Goal: Transaction & Acquisition: Obtain resource

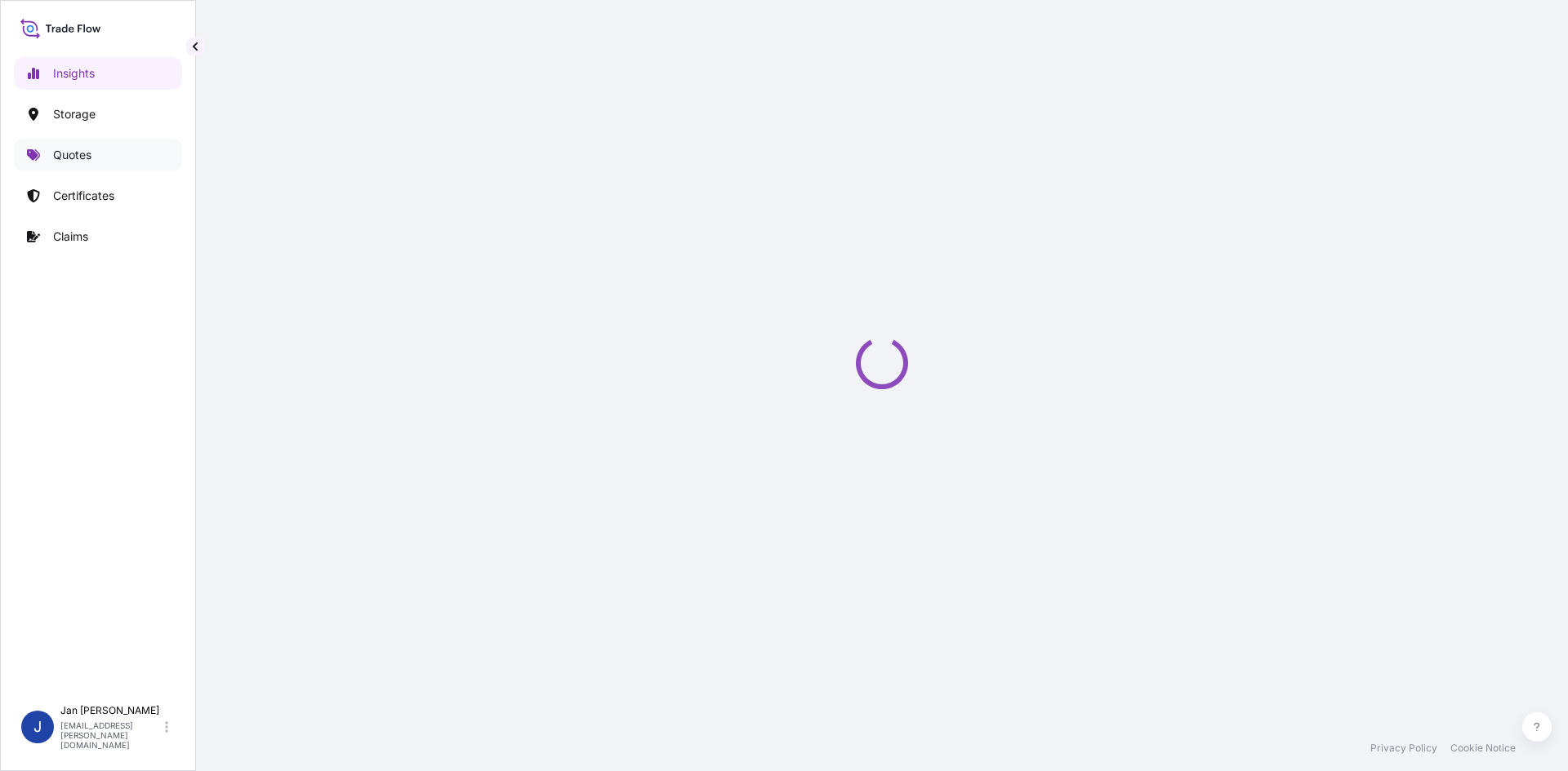
click at [125, 170] on link "Quotes" at bounding box center [98, 154] width 169 height 33
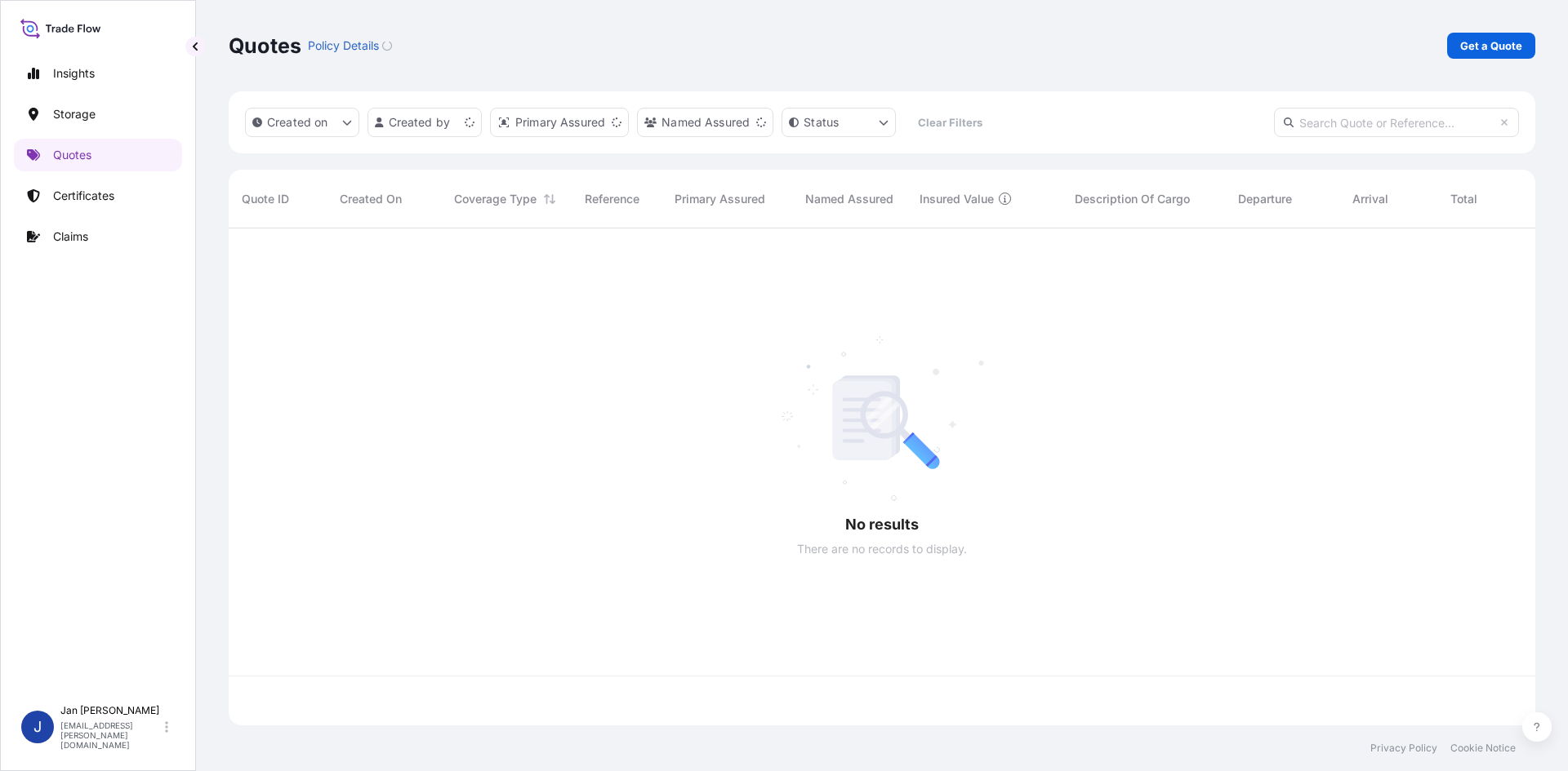
scroll to position [494, 1295]
click at [1516, 54] on link "Get a Quote" at bounding box center [1491, 46] width 88 height 26
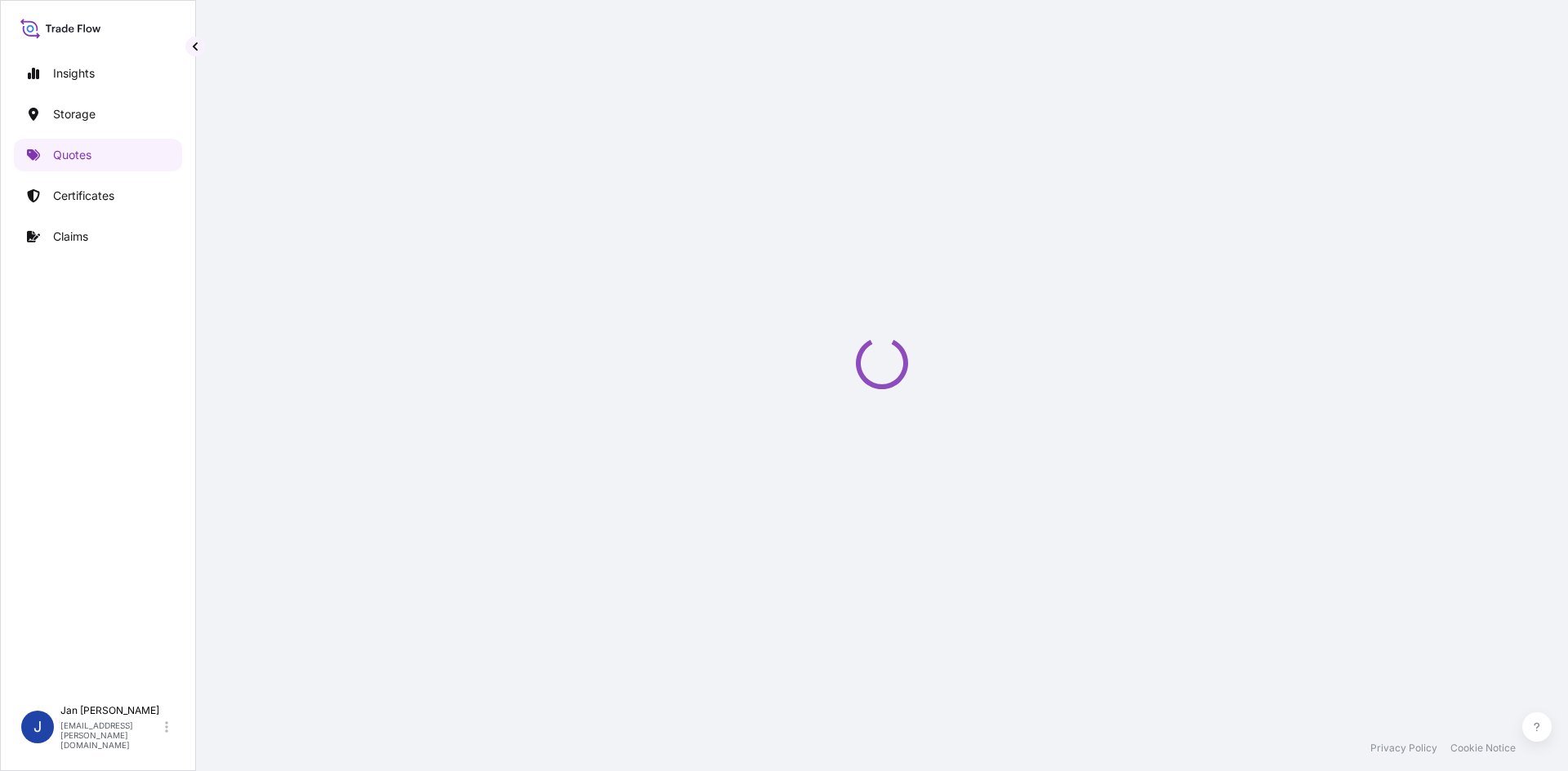
scroll to position [26, 0]
select select "Water"
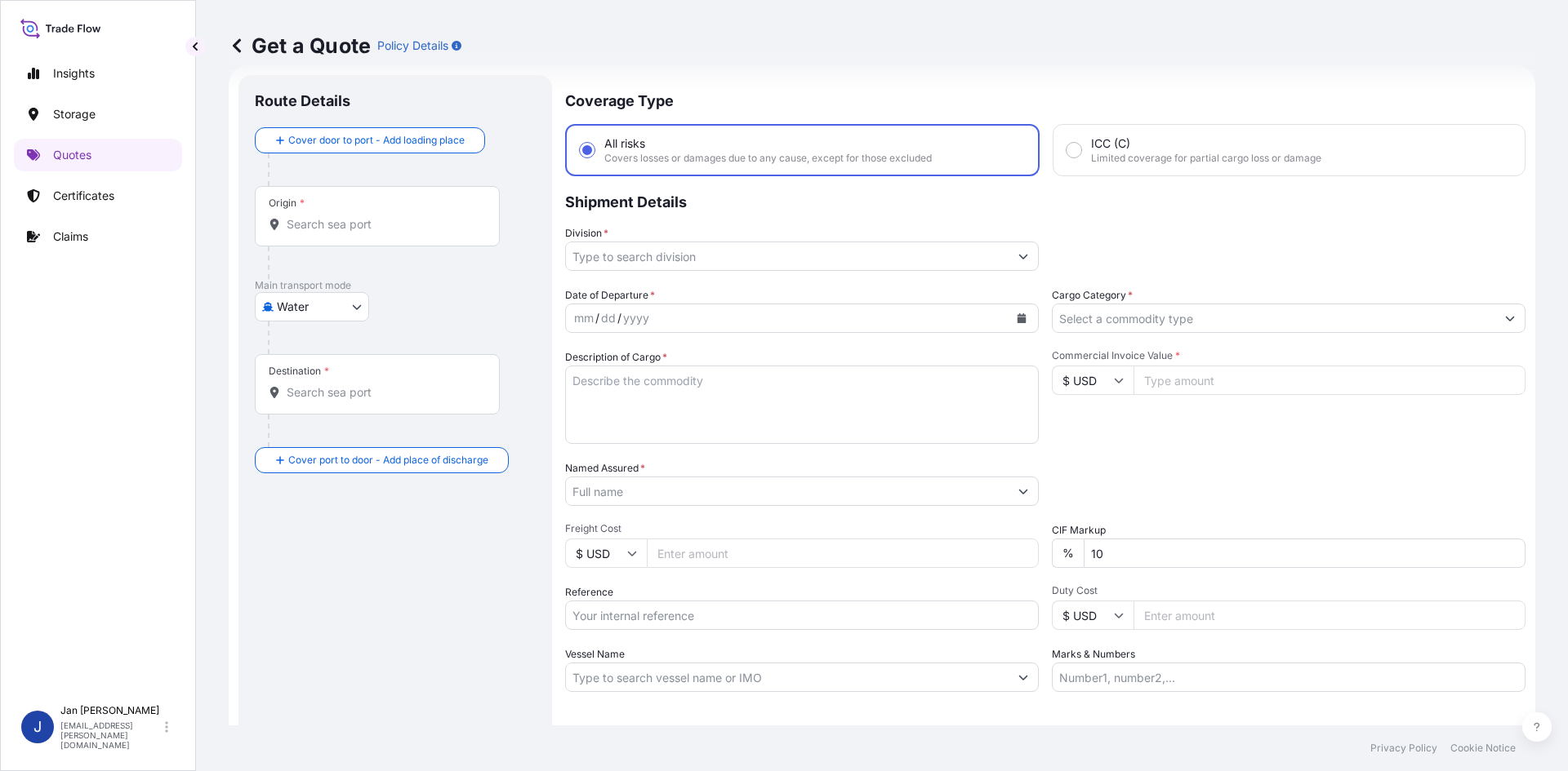
drag, startPoint x: 648, startPoint y: 591, endPoint x: 643, endPoint y: 617, distance: 26.5
click at [649, 591] on div "Reference" at bounding box center [802, 607] width 474 height 46
drag, startPoint x: 643, startPoint y: 617, endPoint x: 652, endPoint y: 616, distance: 9.1
click at [643, 617] on input "Reference" at bounding box center [802, 615] width 474 height 29
paste input "1187424940"
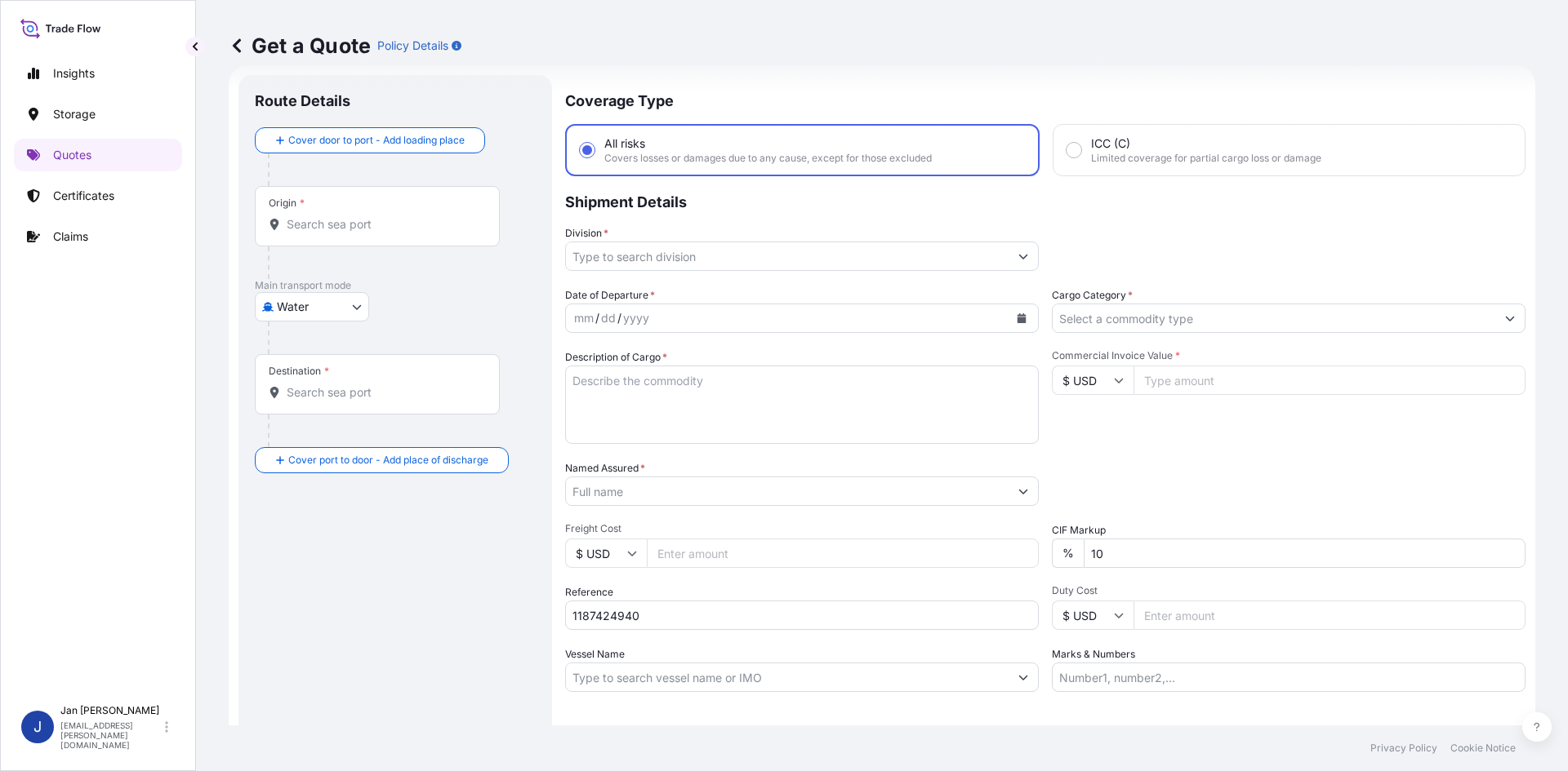
click at [694, 623] on input "1187424940" at bounding box center [802, 615] width 474 height 29
paste input "5013112508"
drag, startPoint x: 843, startPoint y: 611, endPoint x: 815, endPoint y: 573, distance: 47.2
click at [843, 611] on input "1187424940 5013112508" at bounding box center [802, 615] width 474 height 29
paste input "5013113957"
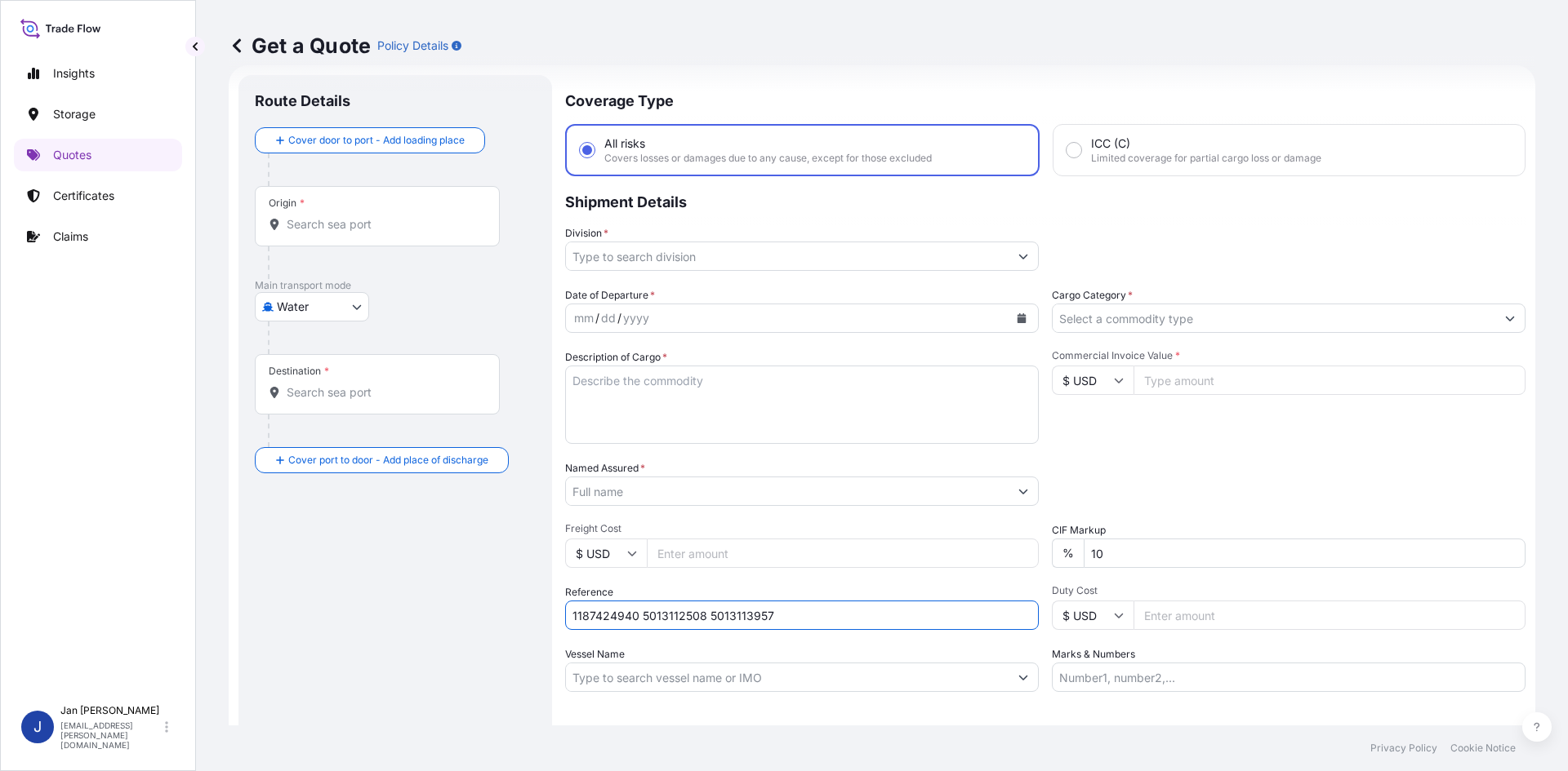
type input "1187424940 5013112508 5013113957"
click at [811, 500] on input "Named Assured *" at bounding box center [787, 490] width 443 height 29
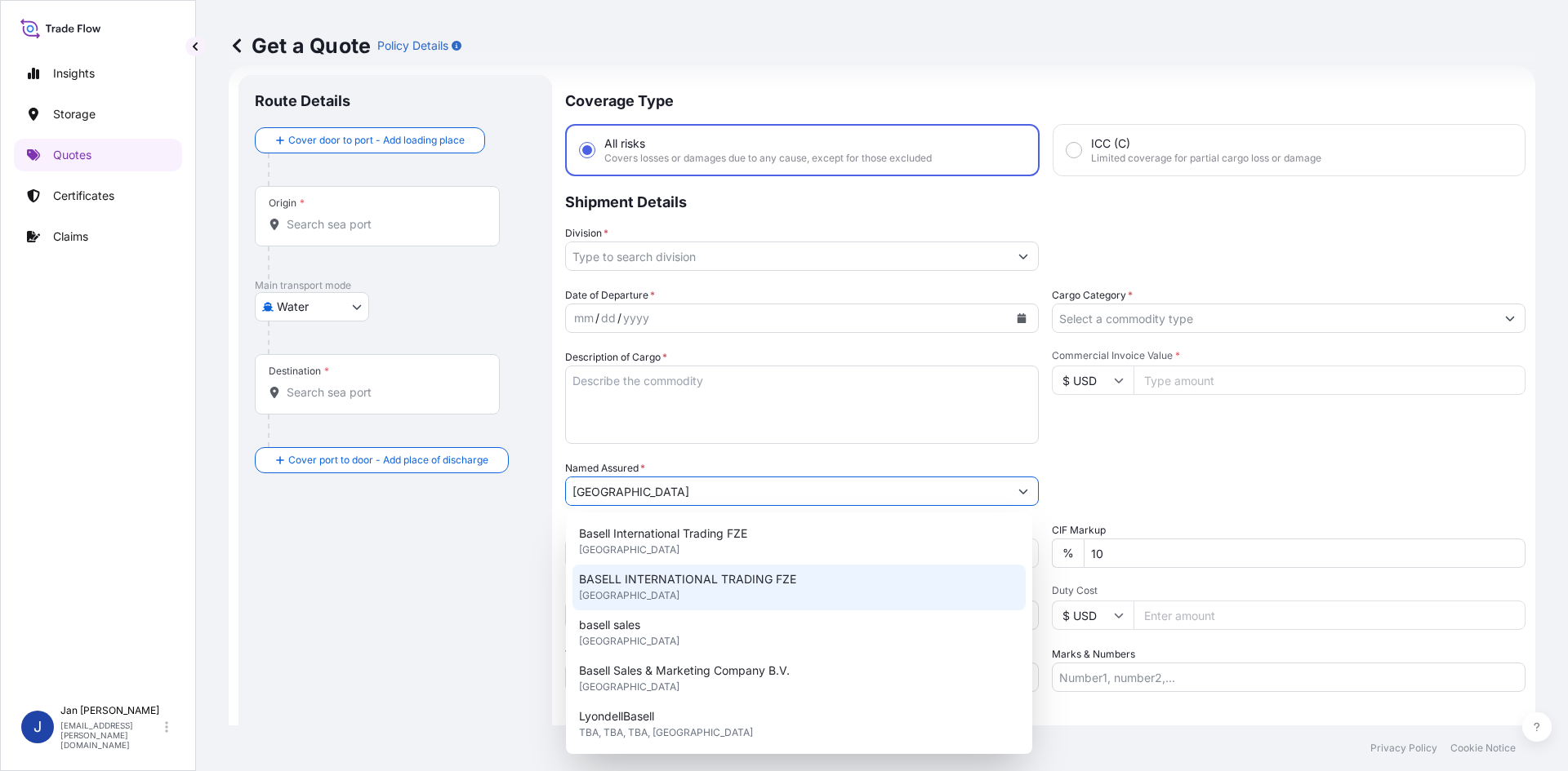
click at [696, 550] on div "Basell International Trading FZE [GEOGRAPHIC_DATA]" at bounding box center [799, 542] width 453 height 46
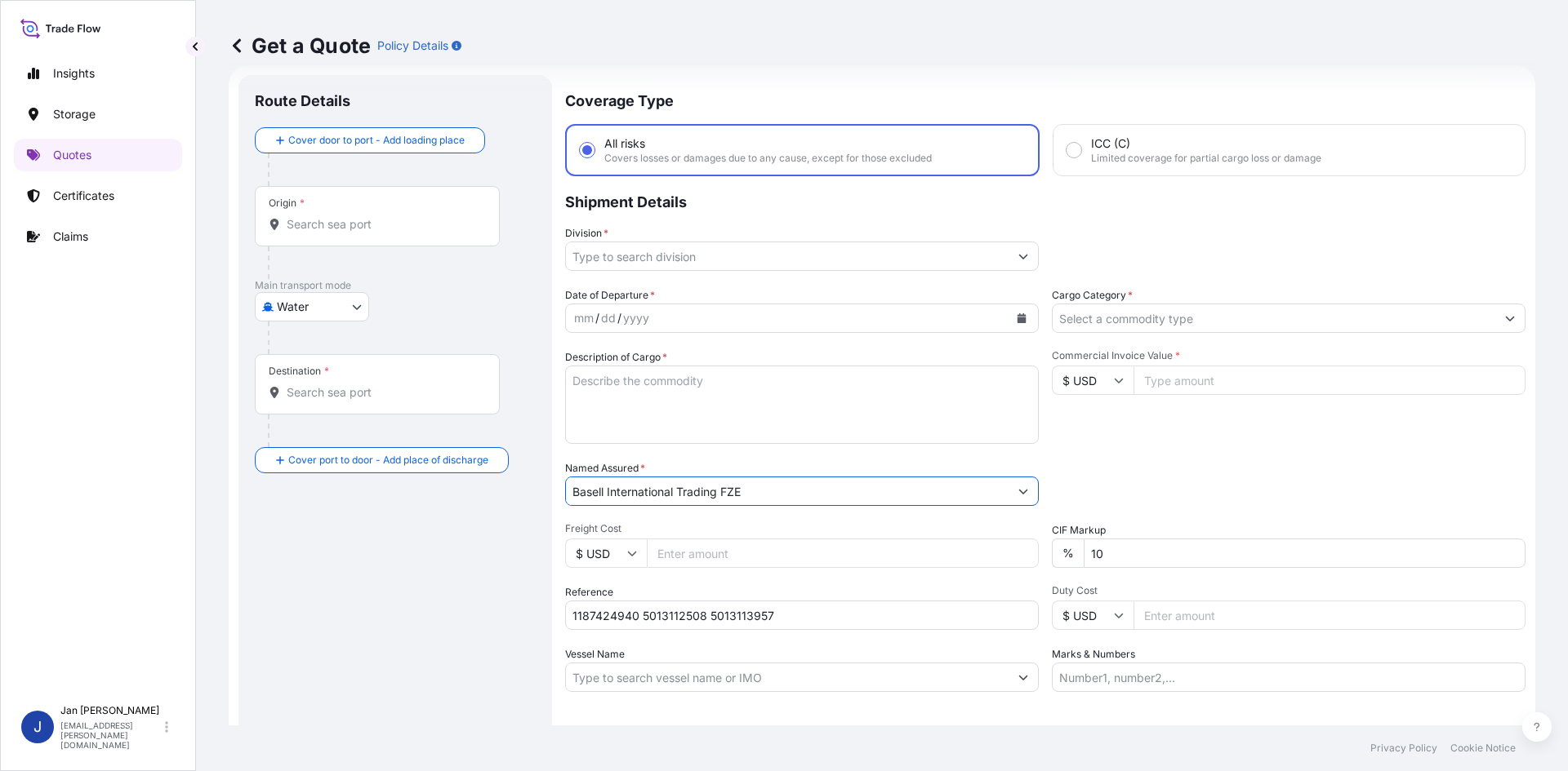
type input "Basell International Trading FZE"
click at [1009, 311] on button "Calendar" at bounding box center [1021, 318] width 26 height 26
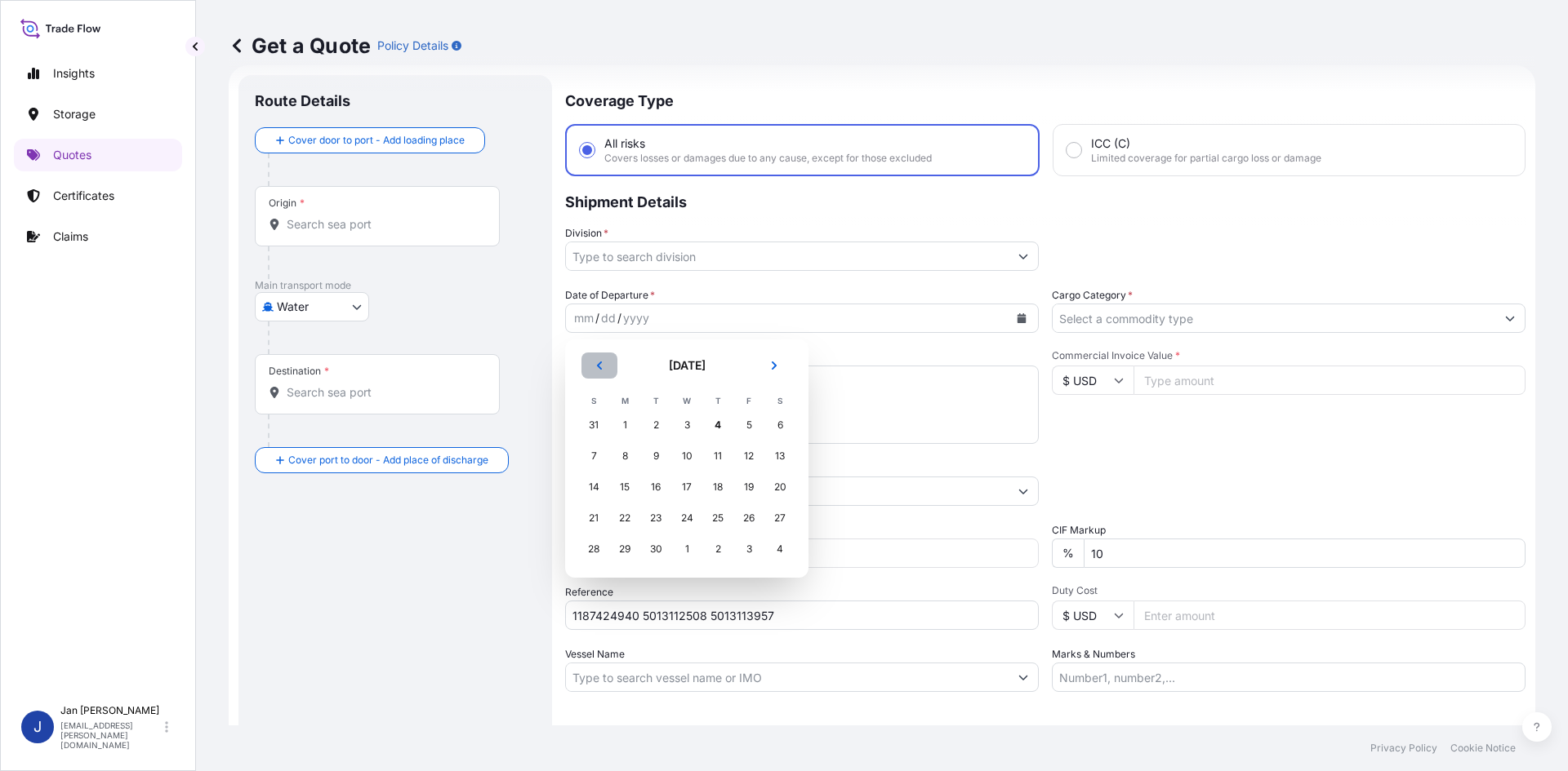
click at [598, 374] on button "Previous" at bounding box center [599, 366] width 36 height 26
click at [745, 546] on div "29" at bounding box center [748, 548] width 29 height 29
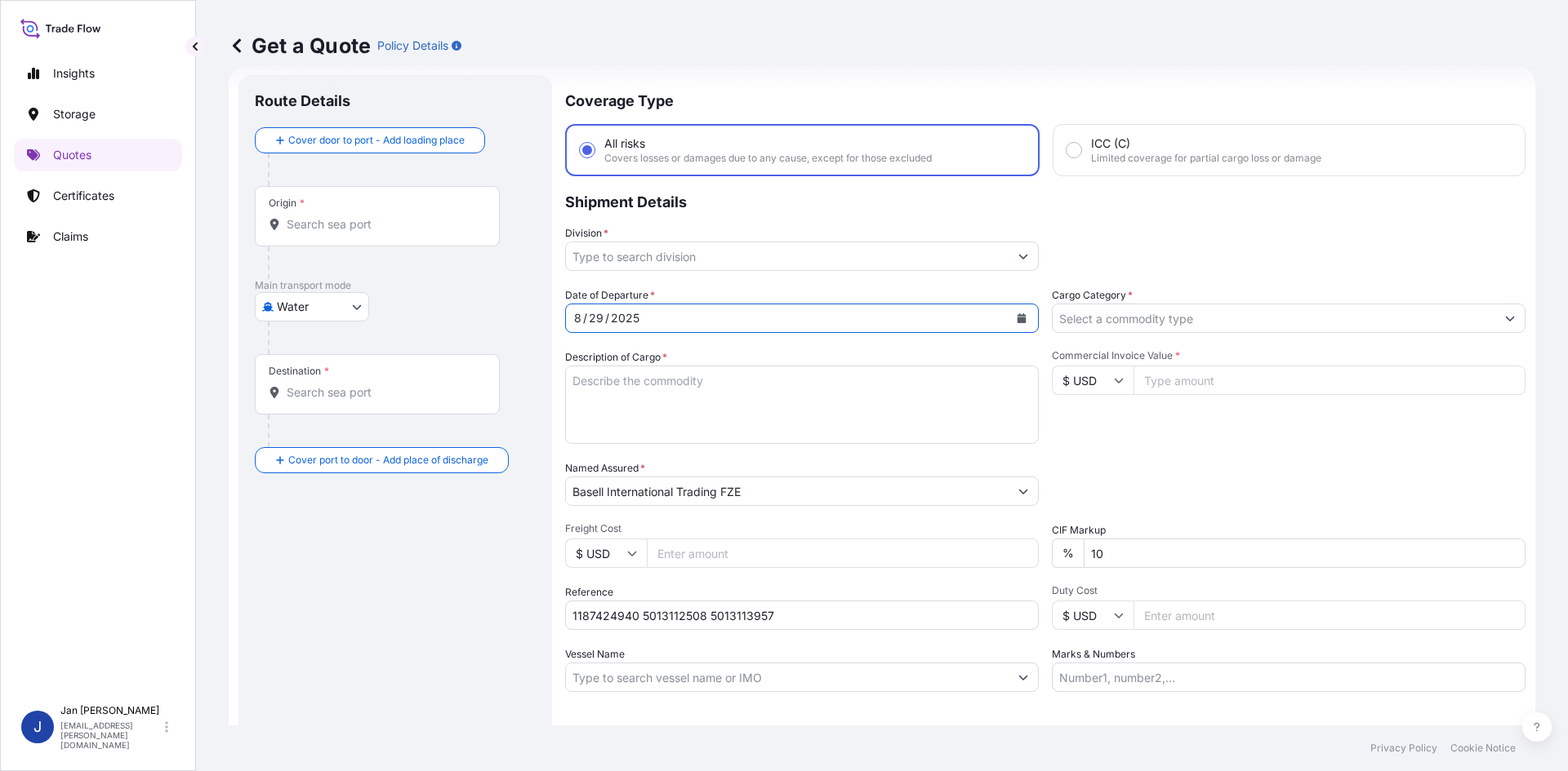
click at [931, 266] on input "Division *" at bounding box center [787, 255] width 443 height 29
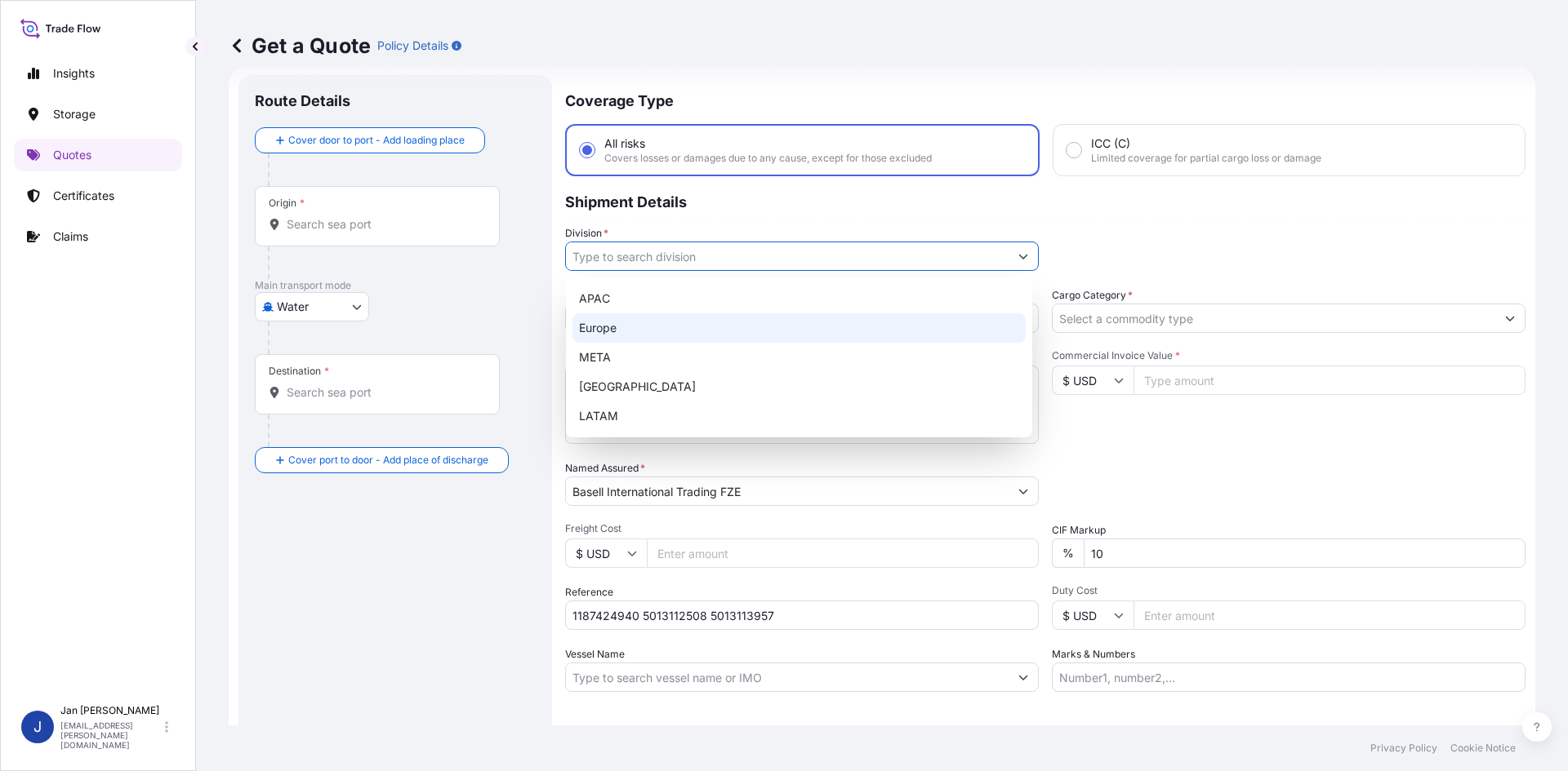
click at [786, 321] on div "Europe" at bounding box center [799, 327] width 453 height 29
type input "Europe"
click at [1152, 323] on input "Cargo Category *" at bounding box center [1273, 318] width 443 height 29
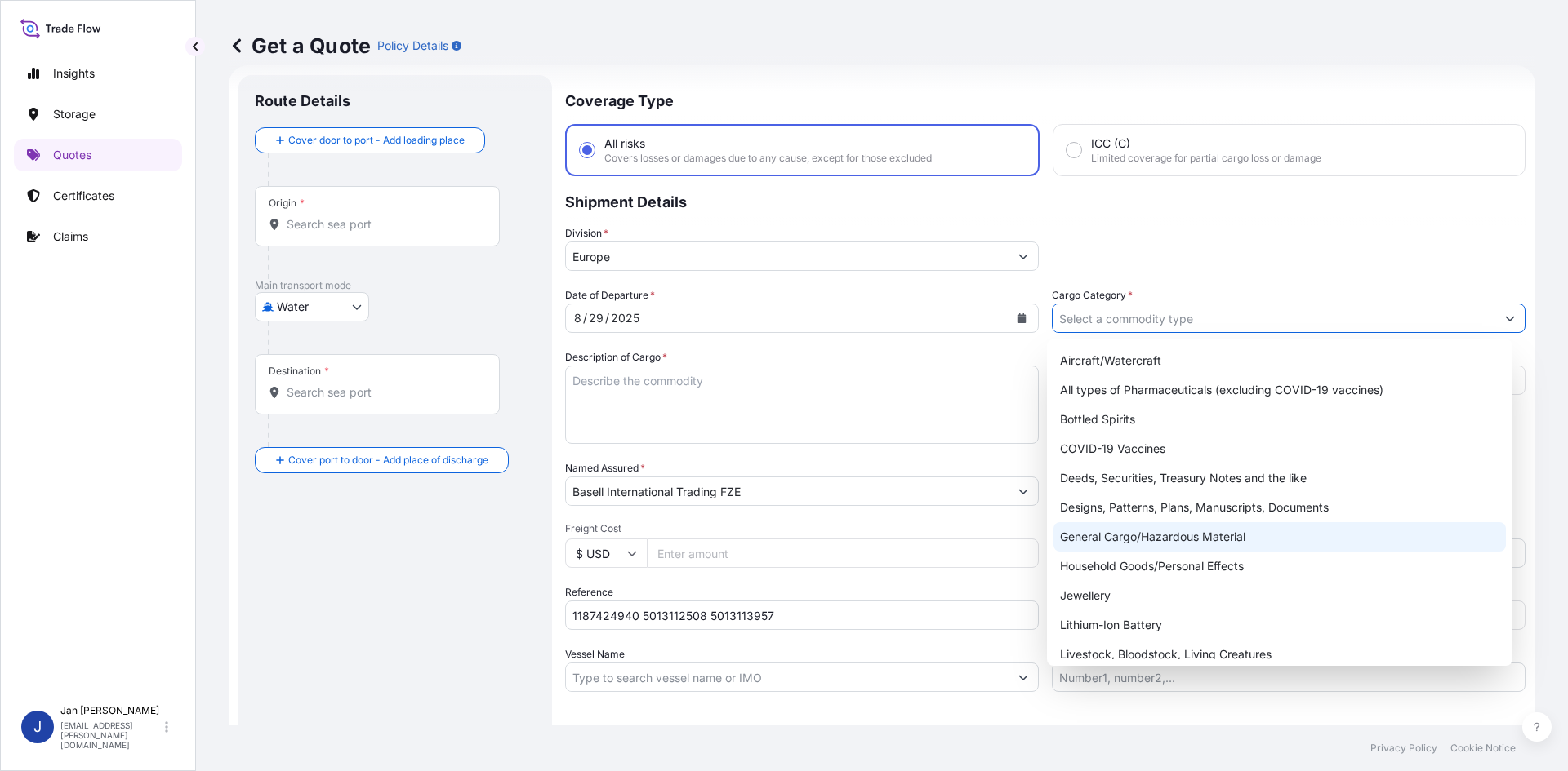
click at [1157, 541] on div "General Cargo/Hazardous Material" at bounding box center [1280, 536] width 453 height 29
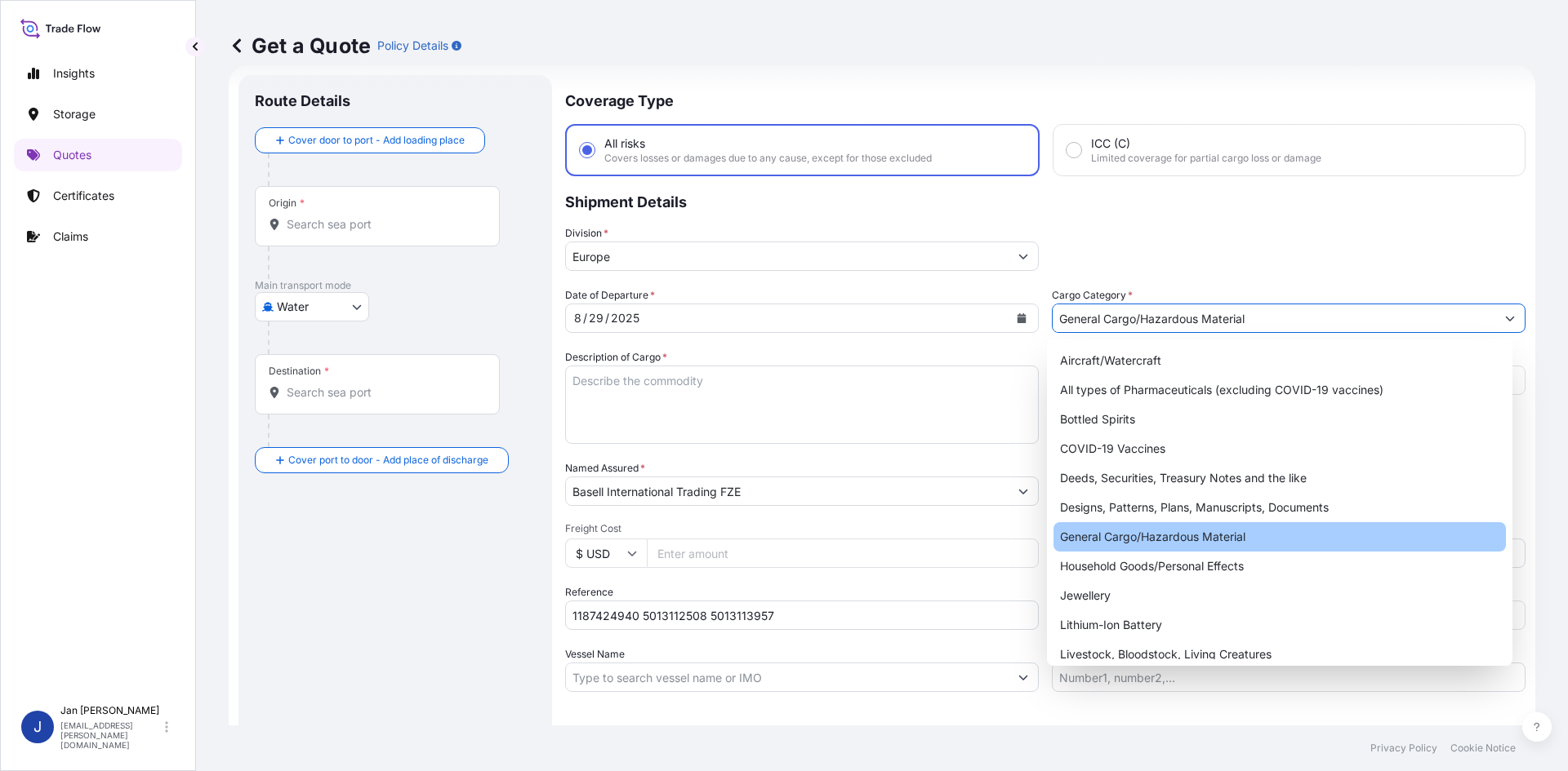
type input "General Cargo/Hazardous Material"
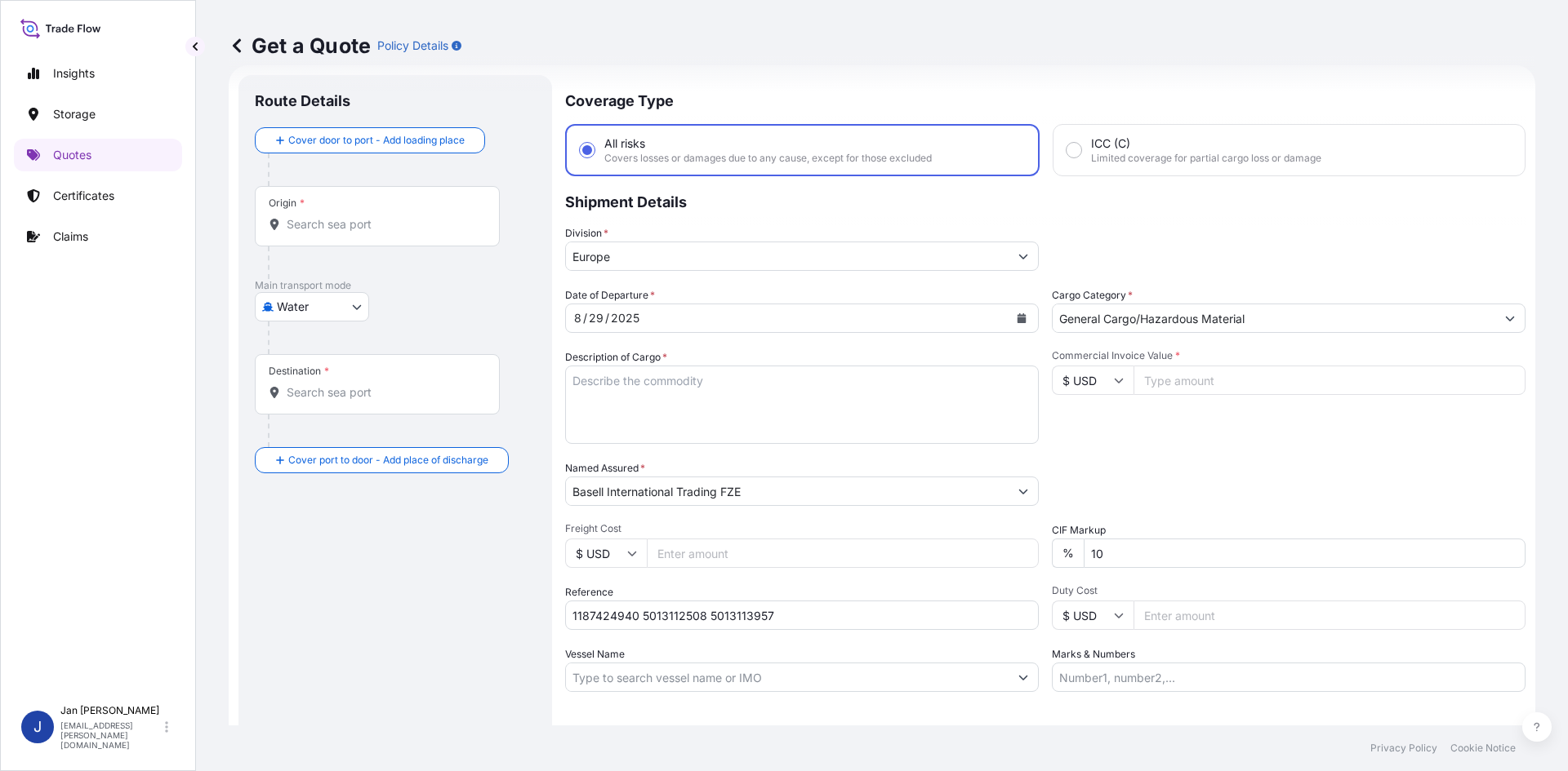
click at [585, 400] on textarea "Description of Cargo *" at bounding box center [802, 405] width 474 height 79
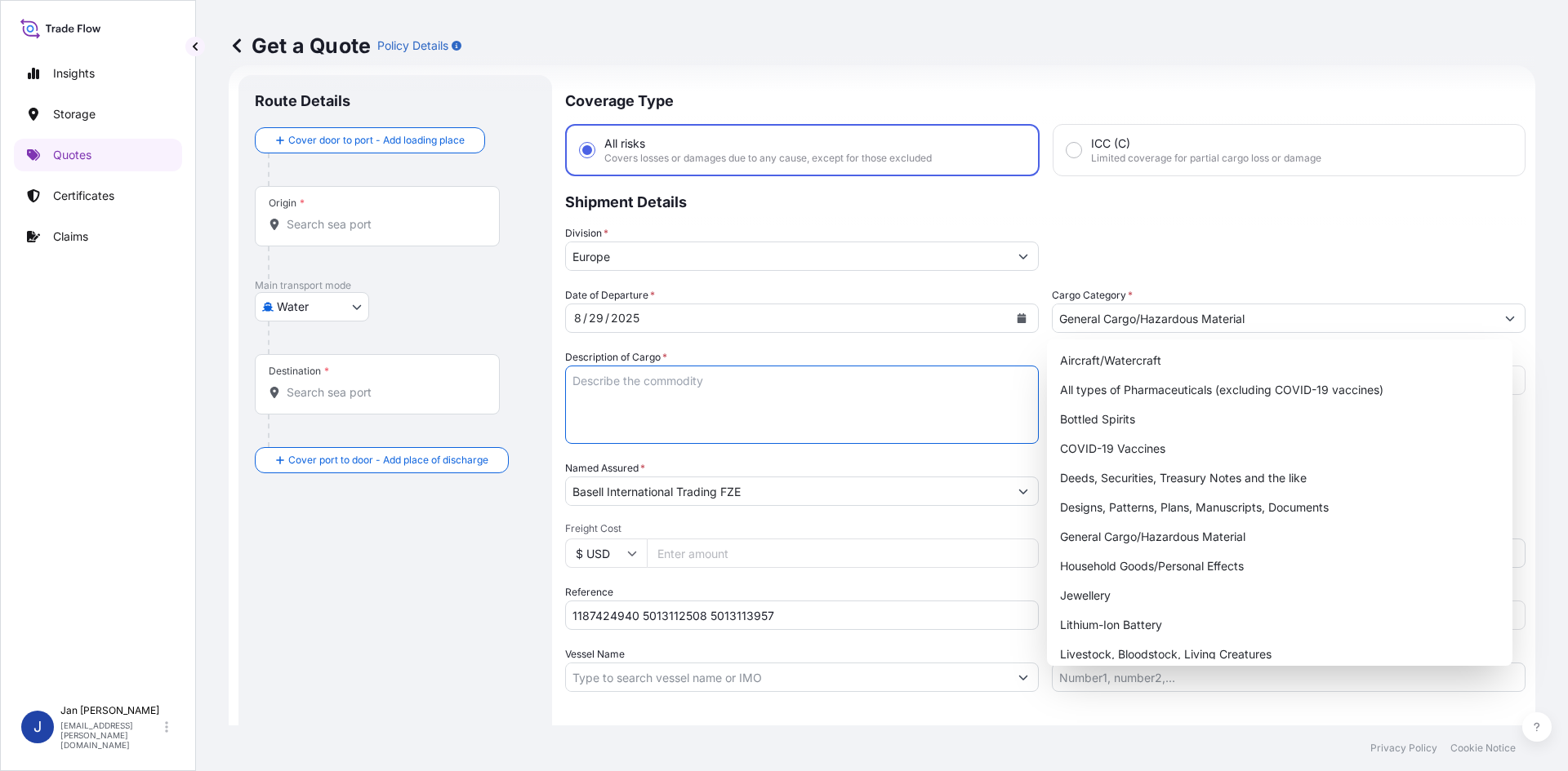
paste textarea "BAGS LOADED ONTO 126 PALLETS LOADED INTO 7 40' HIGH CUBE CONTAINER PURELL PE 30…"
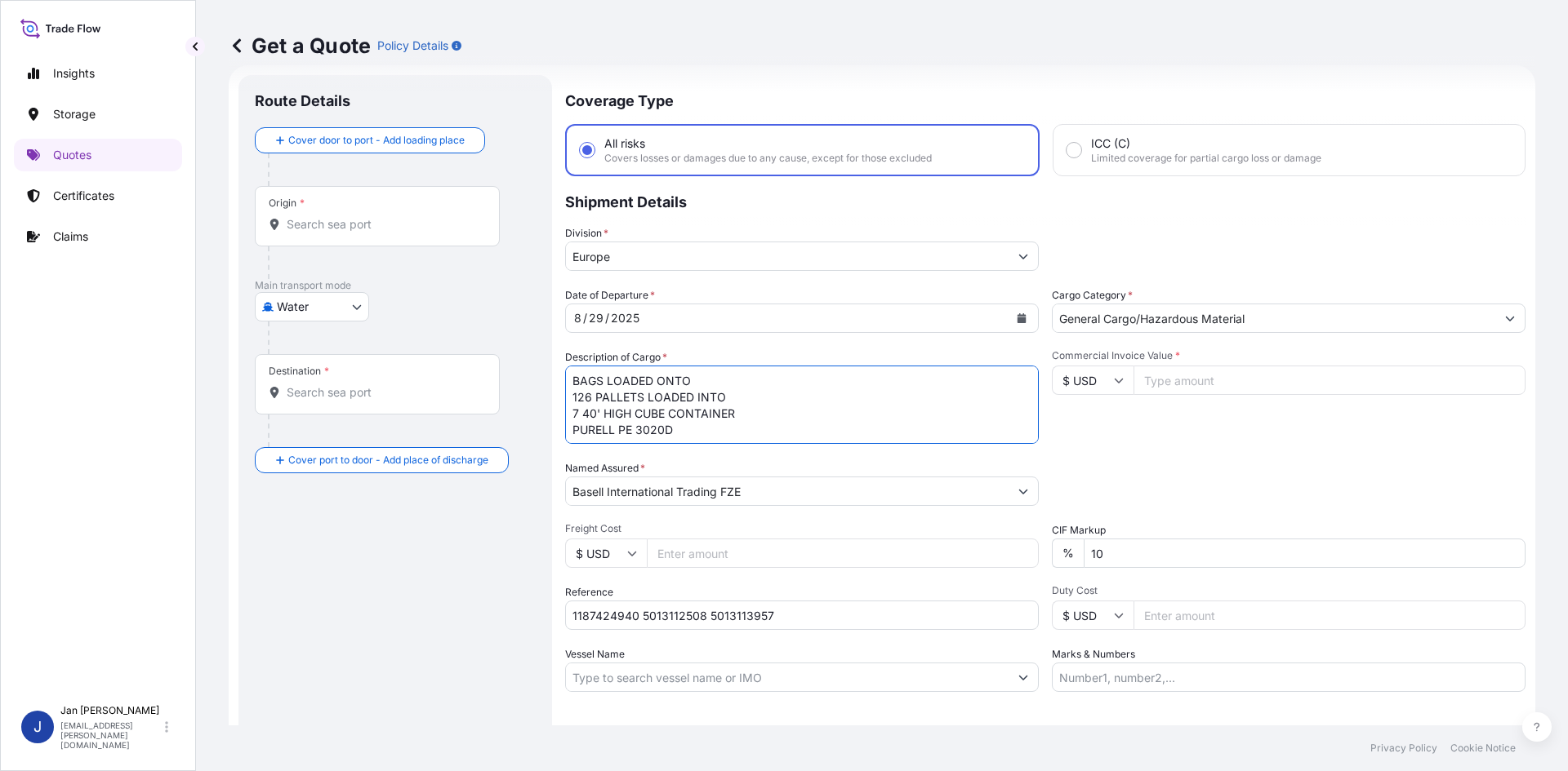
click at [573, 379] on textarea "BAGS LOADED ONTO 126 PALLETS LOADED INTO 7 40' HIGH CUBE CONTAINER PURELL PE 30…" at bounding box center [802, 405] width 474 height 79
type textarea "6930 BAGS LOADED ONTO 126 PALLETS LOADED INTO 7 40' HIGH CUBE CONTAINER PURELL …"
click at [1179, 386] on input "Commercial Invoice Value *" at bounding box center [1329, 380] width 392 height 29
paste input "251530.41"
type input "251530.41"
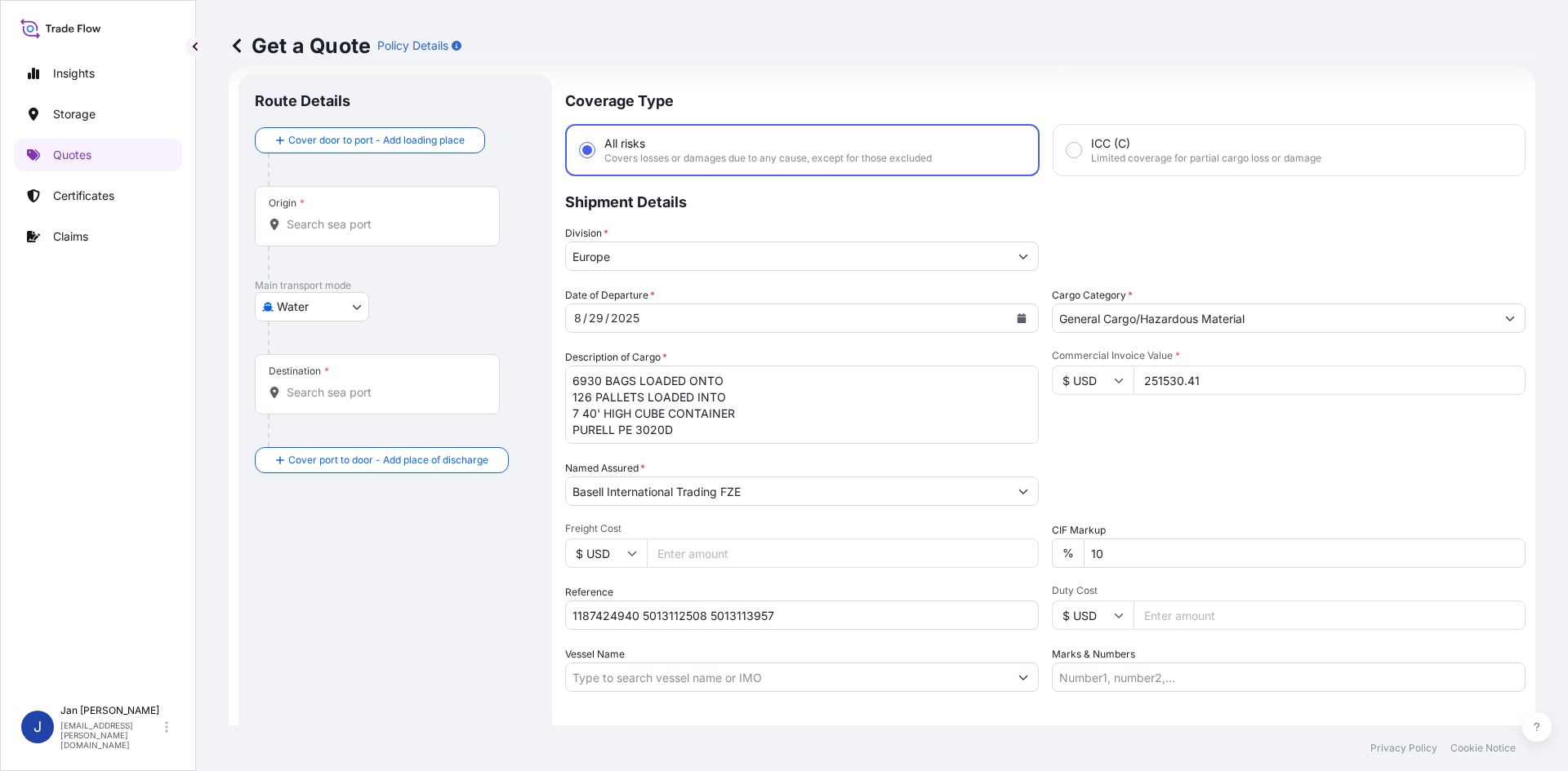
click at [1106, 449] on div "Date of Departure * [DATE] Cargo Category * General Cargo/Hazardous Material De…" at bounding box center [1046, 489] width 960 height 405
drag, startPoint x: 1102, startPoint y: 687, endPoint x: 1117, endPoint y: 665, distance: 26.6
click at [1102, 687] on input "Marks & Numbers" at bounding box center [1289, 676] width 474 height 29
paste input "ACID: 2051596642025060021"
type input "ACID: 2051596642025060021"
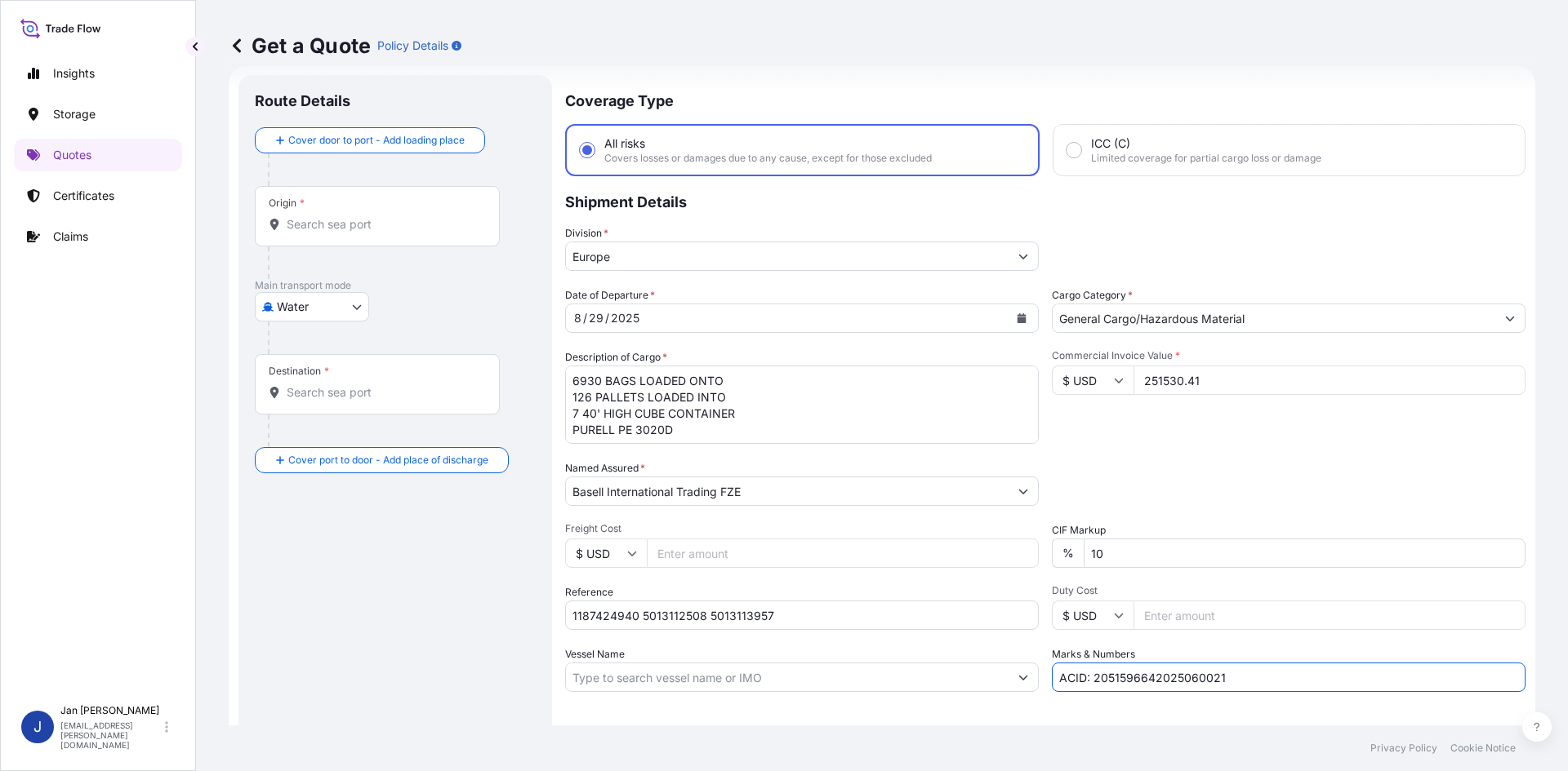
click at [1153, 489] on div "Packing Category Type to search a container mode Please select a primary mode o…" at bounding box center [1289, 483] width 474 height 46
click at [413, 219] on input "Origin *" at bounding box center [383, 224] width 193 height 16
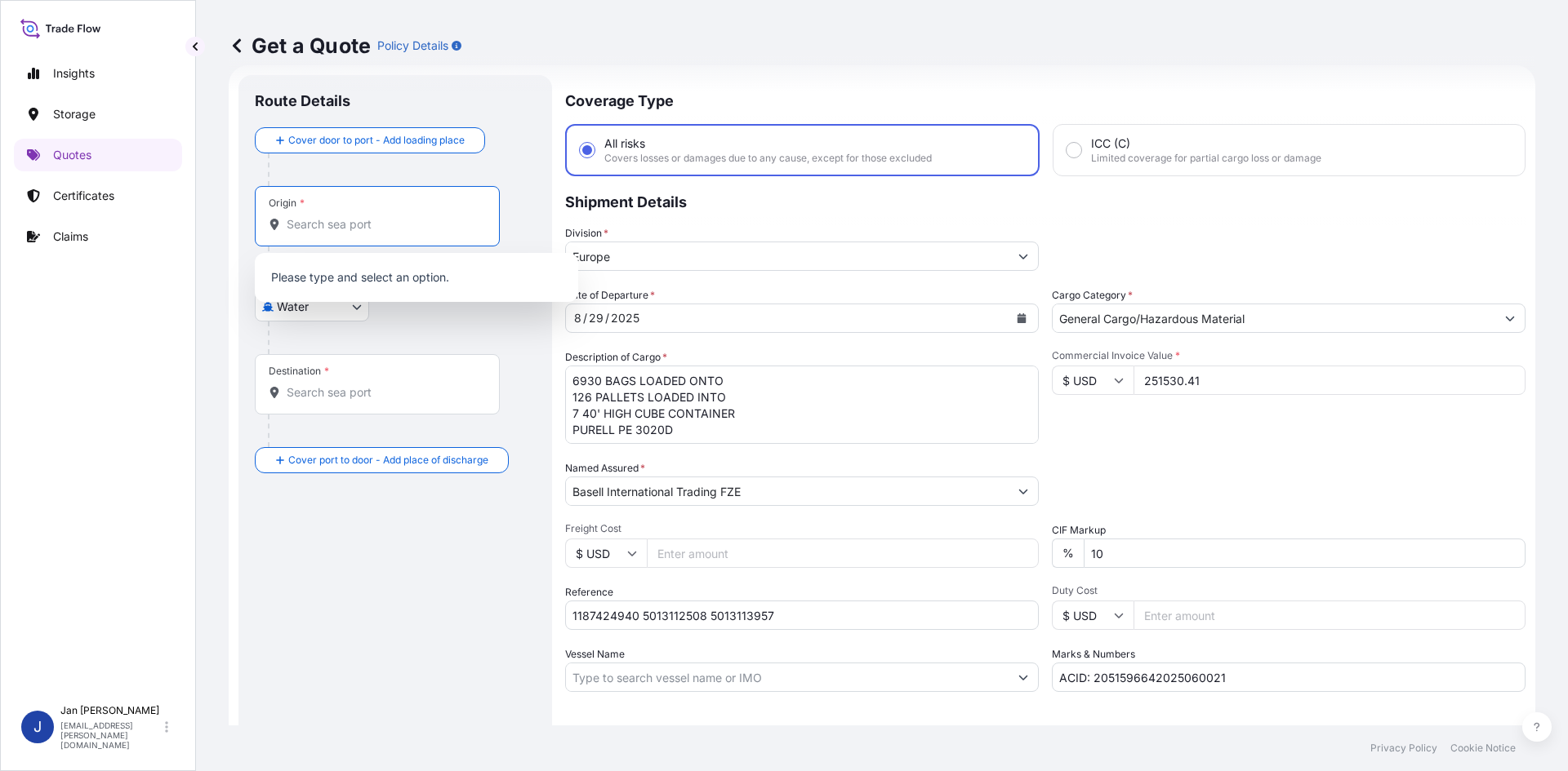
paste input "[GEOGRAPHIC_DATA]"
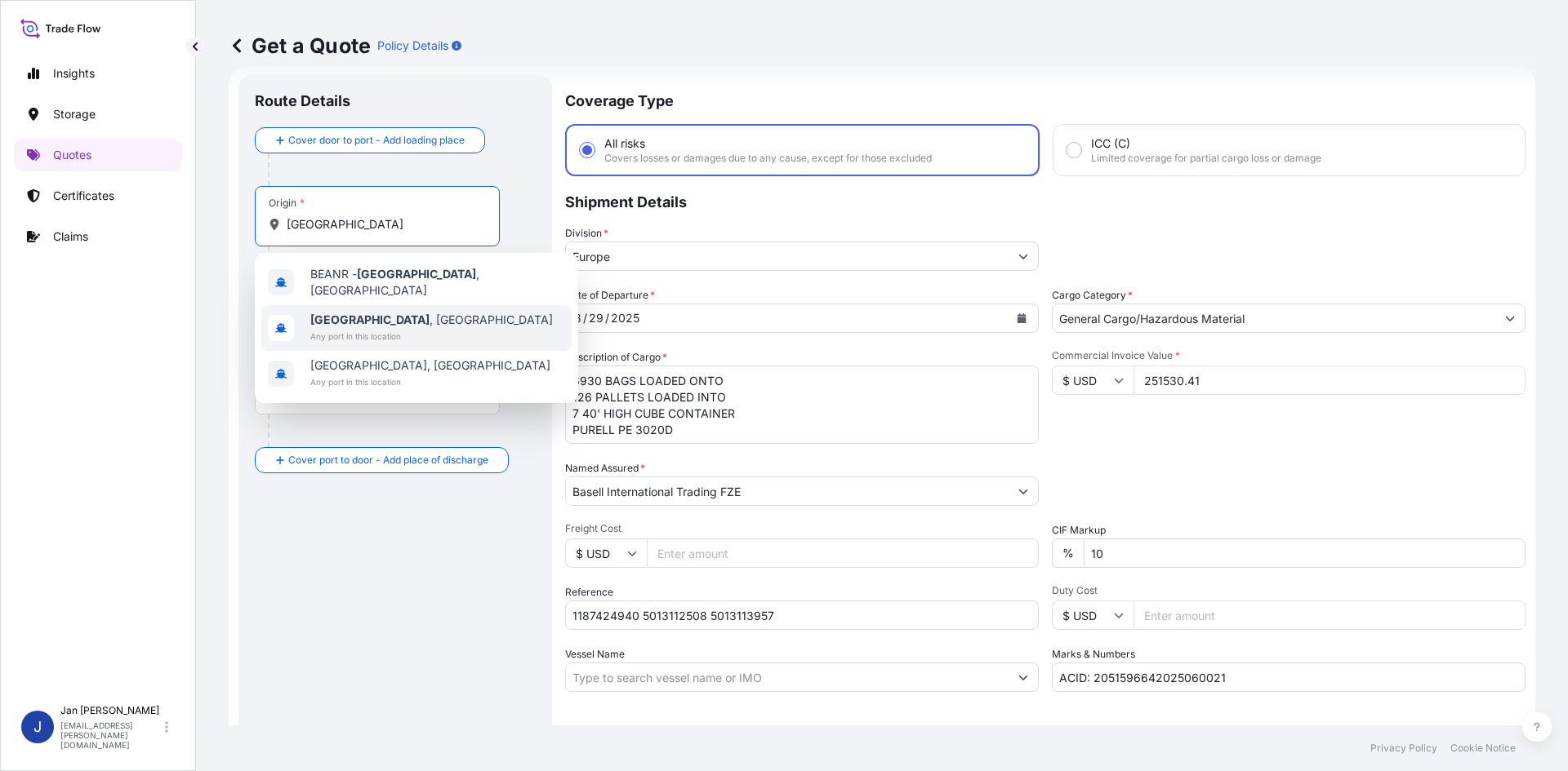
click at [386, 317] on span "[GEOGRAPHIC_DATA] , [GEOGRAPHIC_DATA]" at bounding box center [431, 319] width 242 height 16
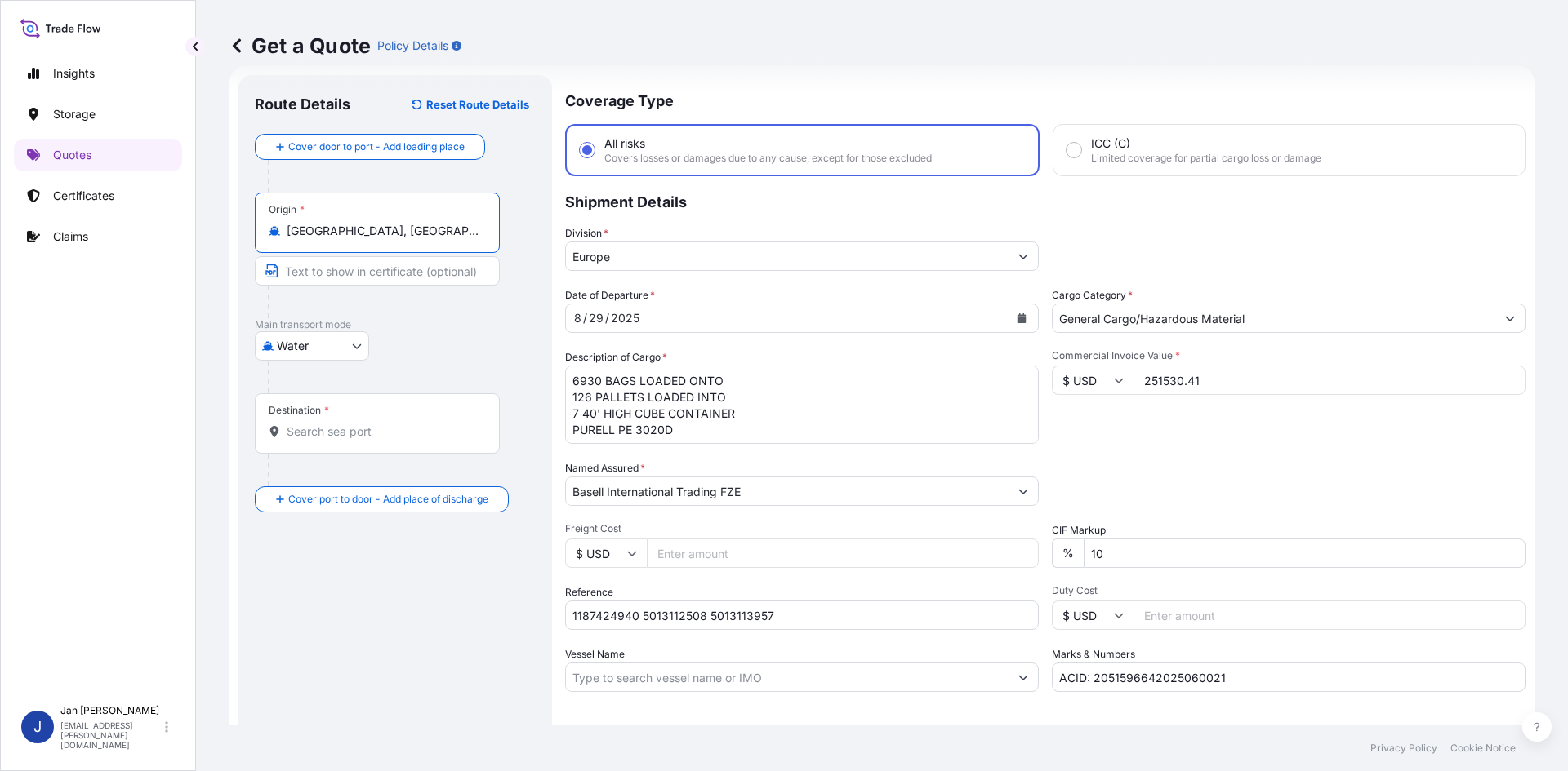
type input "[GEOGRAPHIC_DATA], [GEOGRAPHIC_DATA]"
click at [389, 569] on div "Route Details Reset Route Details Cover door to port - Add loading place Place …" at bounding box center [395, 444] width 281 height 706
click at [284, 436] on div at bounding box center [377, 431] width 217 height 16
click at [286, 436] on input "Destination *" at bounding box center [383, 431] width 193 height 16
paste input "EL DEKHEILA"
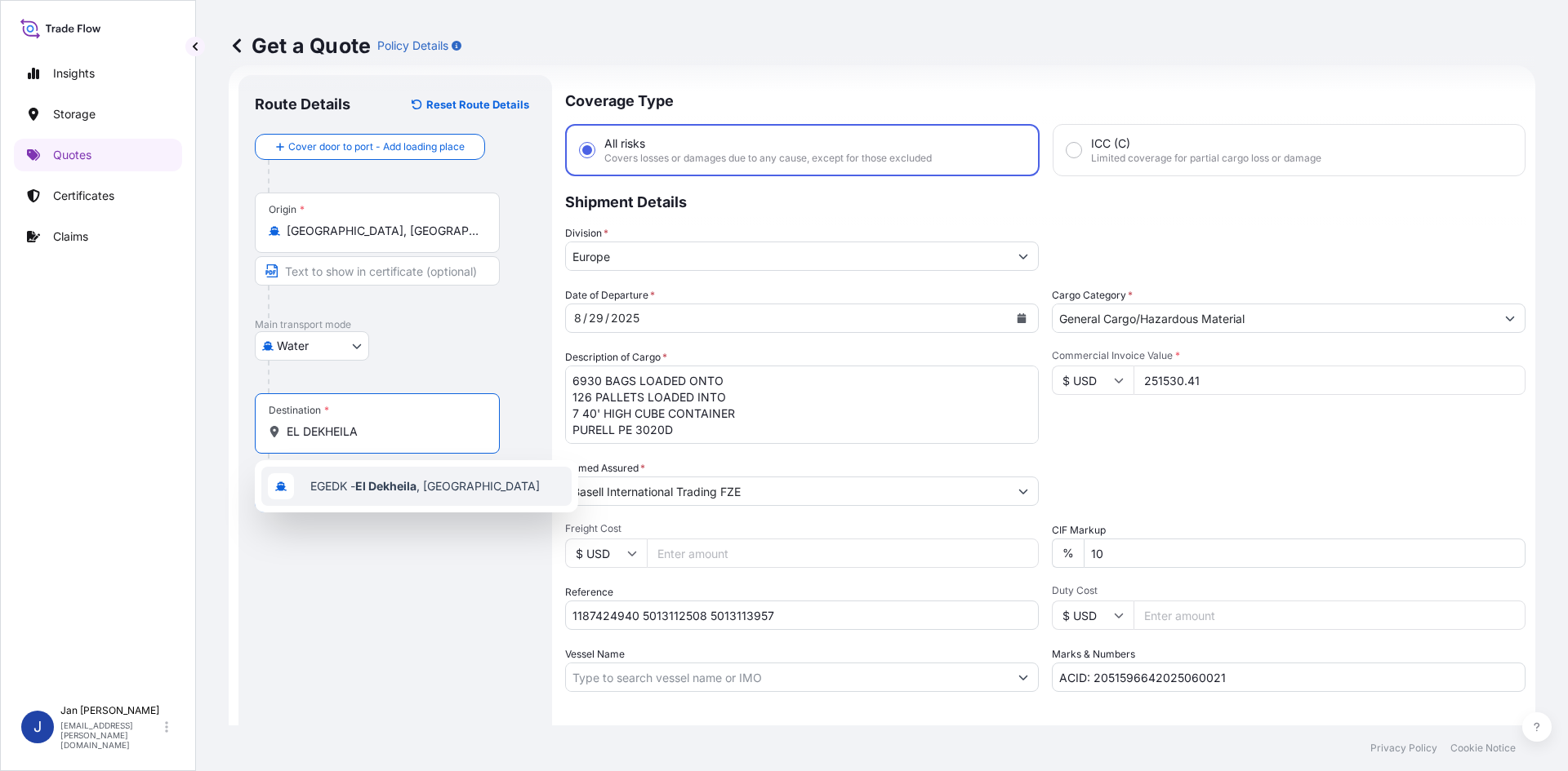
click at [380, 498] on div "EGEDK - [GEOGRAPHIC_DATA] , [GEOGRAPHIC_DATA]" at bounding box center [416, 487] width 310 height 39
type input "EGEDK - [GEOGRAPHIC_DATA], [GEOGRAPHIC_DATA]"
click at [459, 700] on div "Route Details Reset Route Details Cover door to port - Add loading place Place …" at bounding box center [395, 444] width 281 height 706
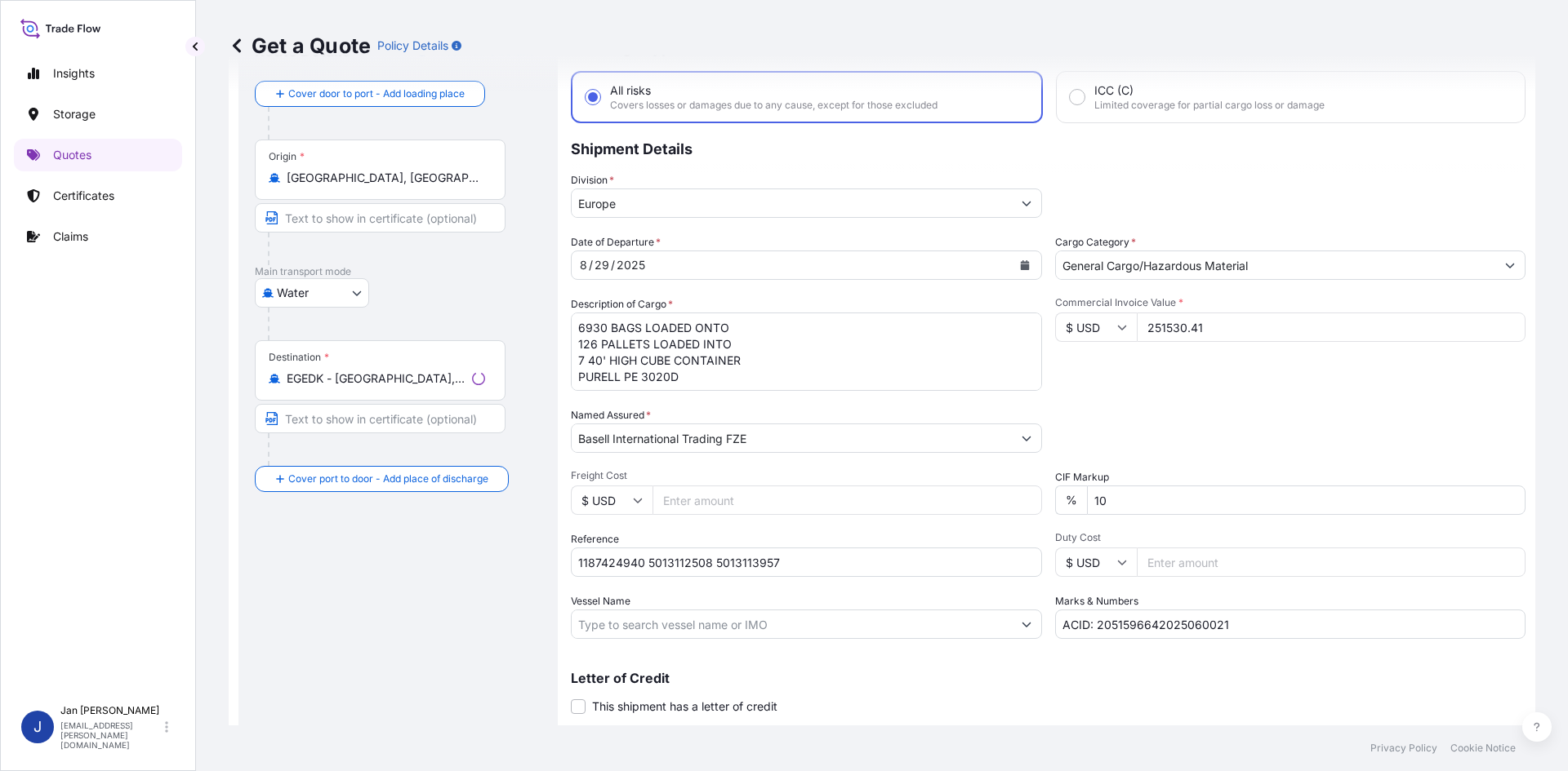
scroll to position [124, 0]
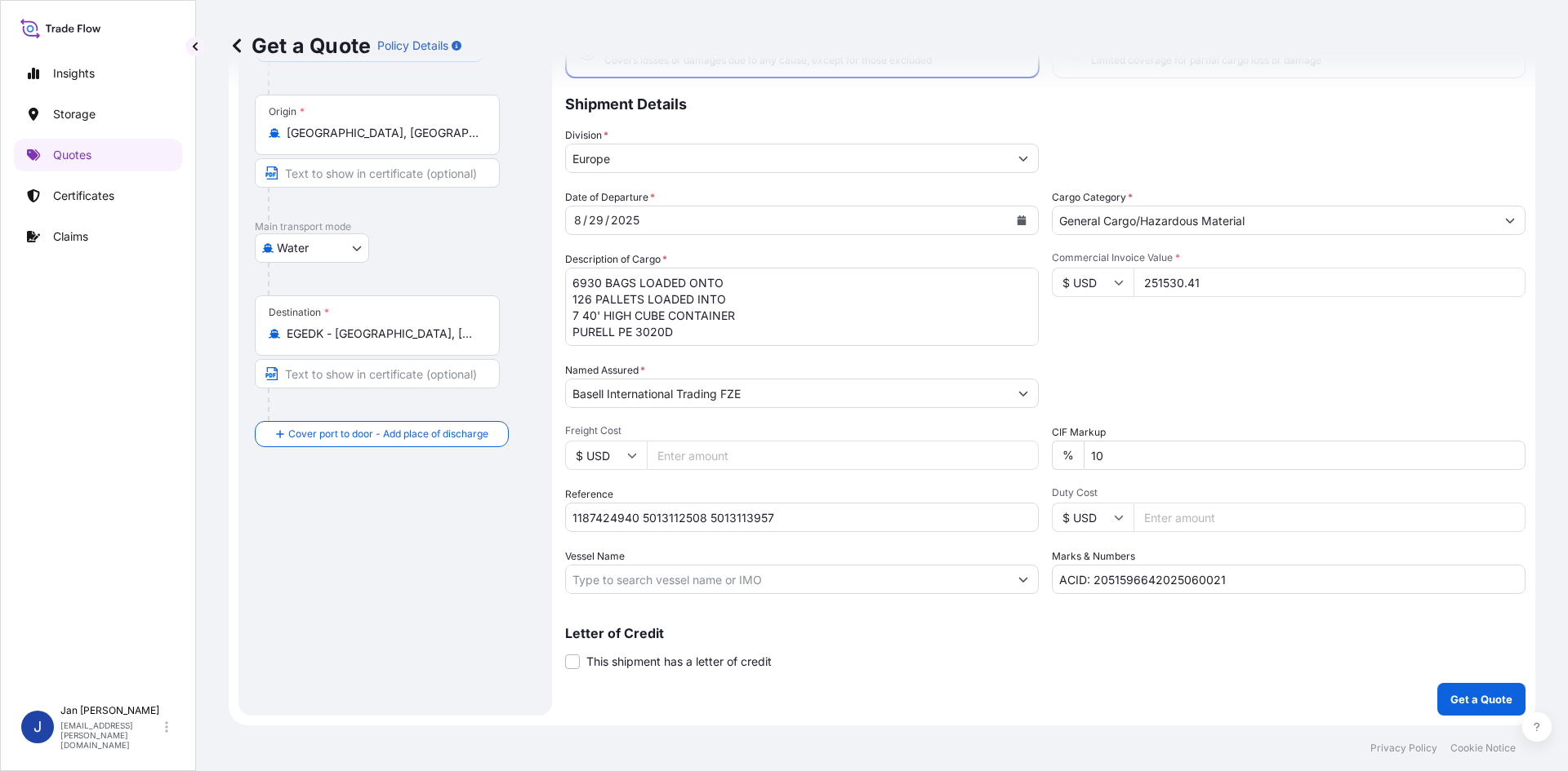
click at [1487, 691] on button "Get a Quote" at bounding box center [1481, 699] width 88 height 33
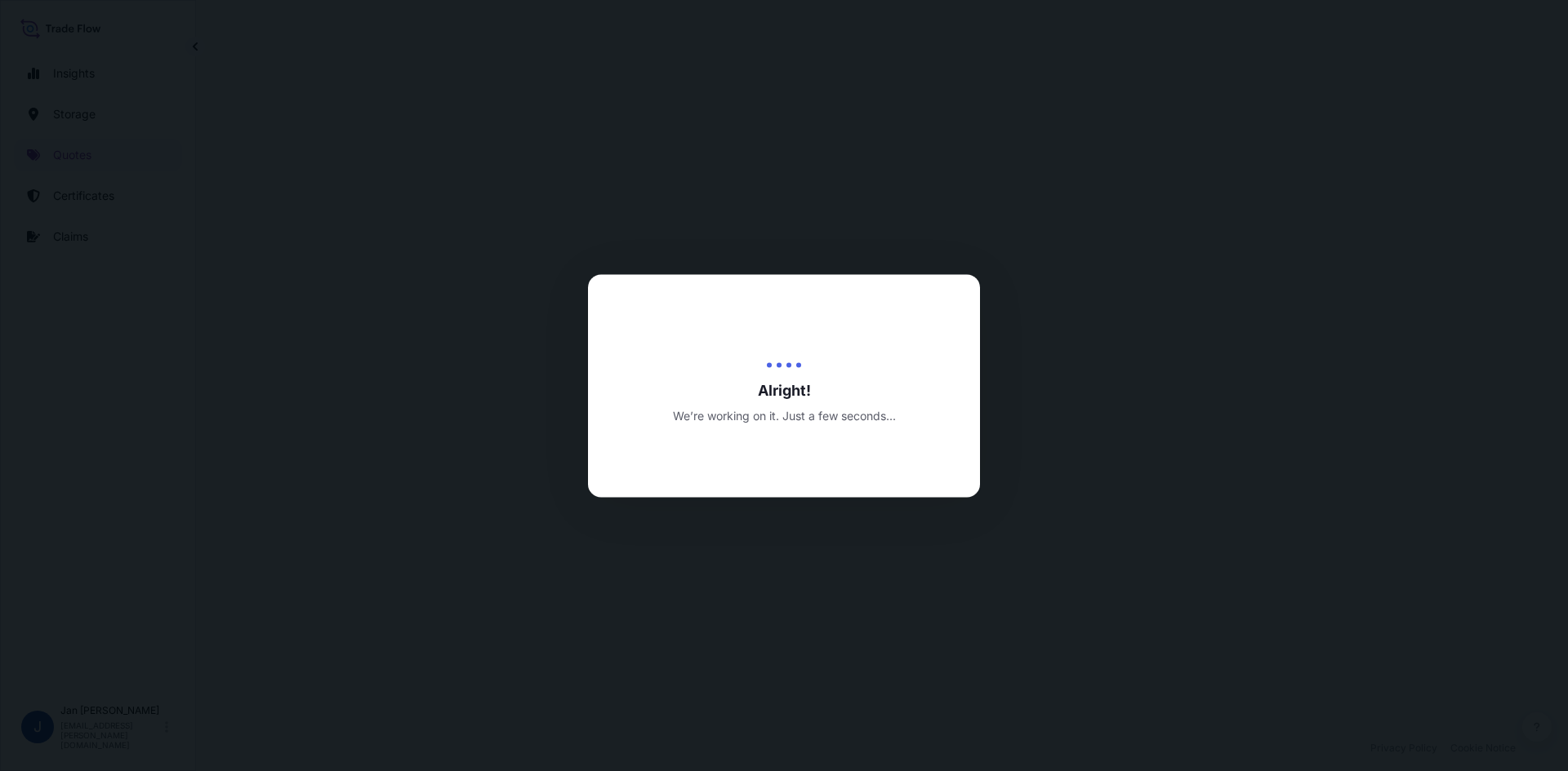
select select "Water"
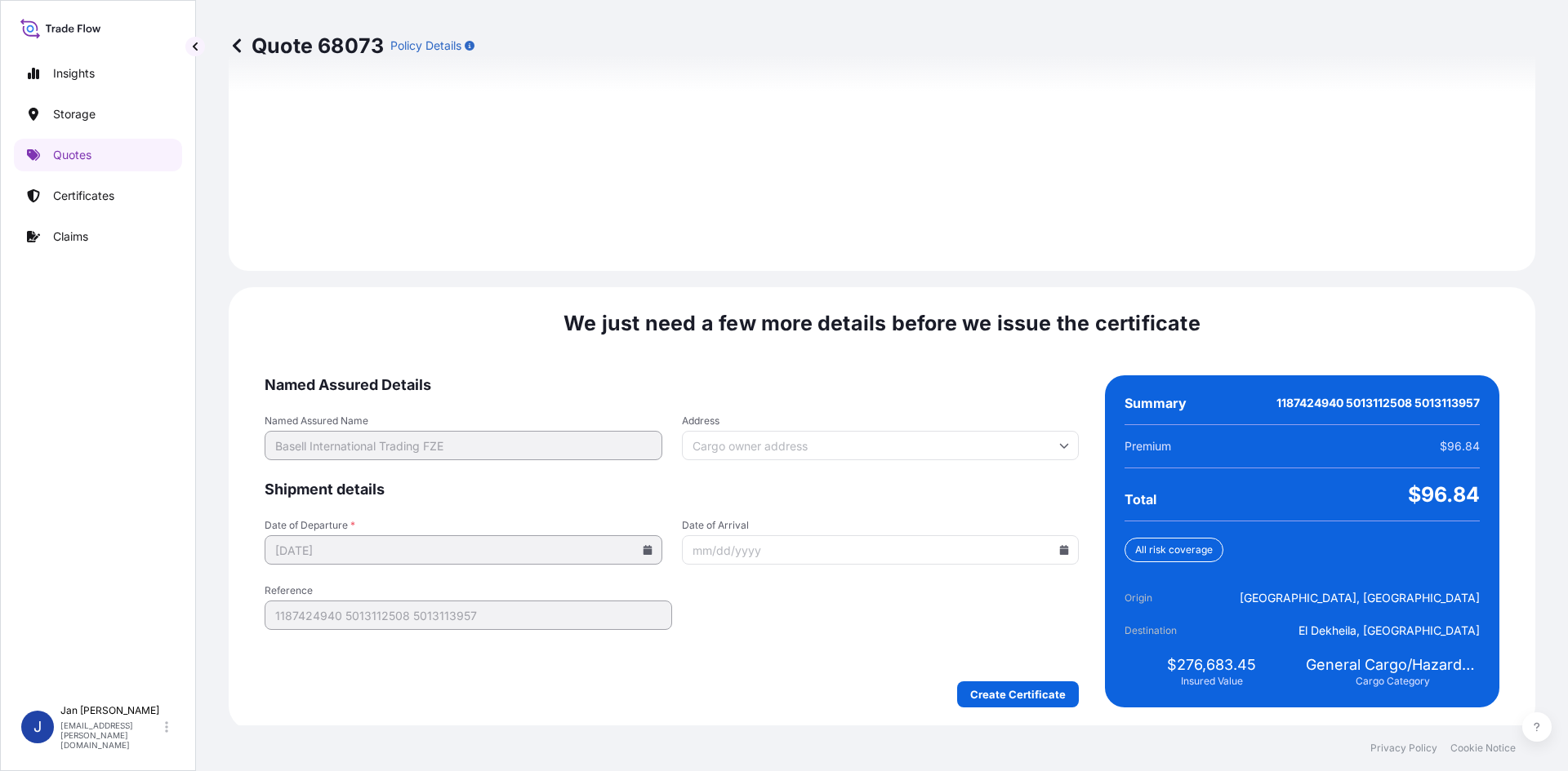
scroll to position [2257, 0]
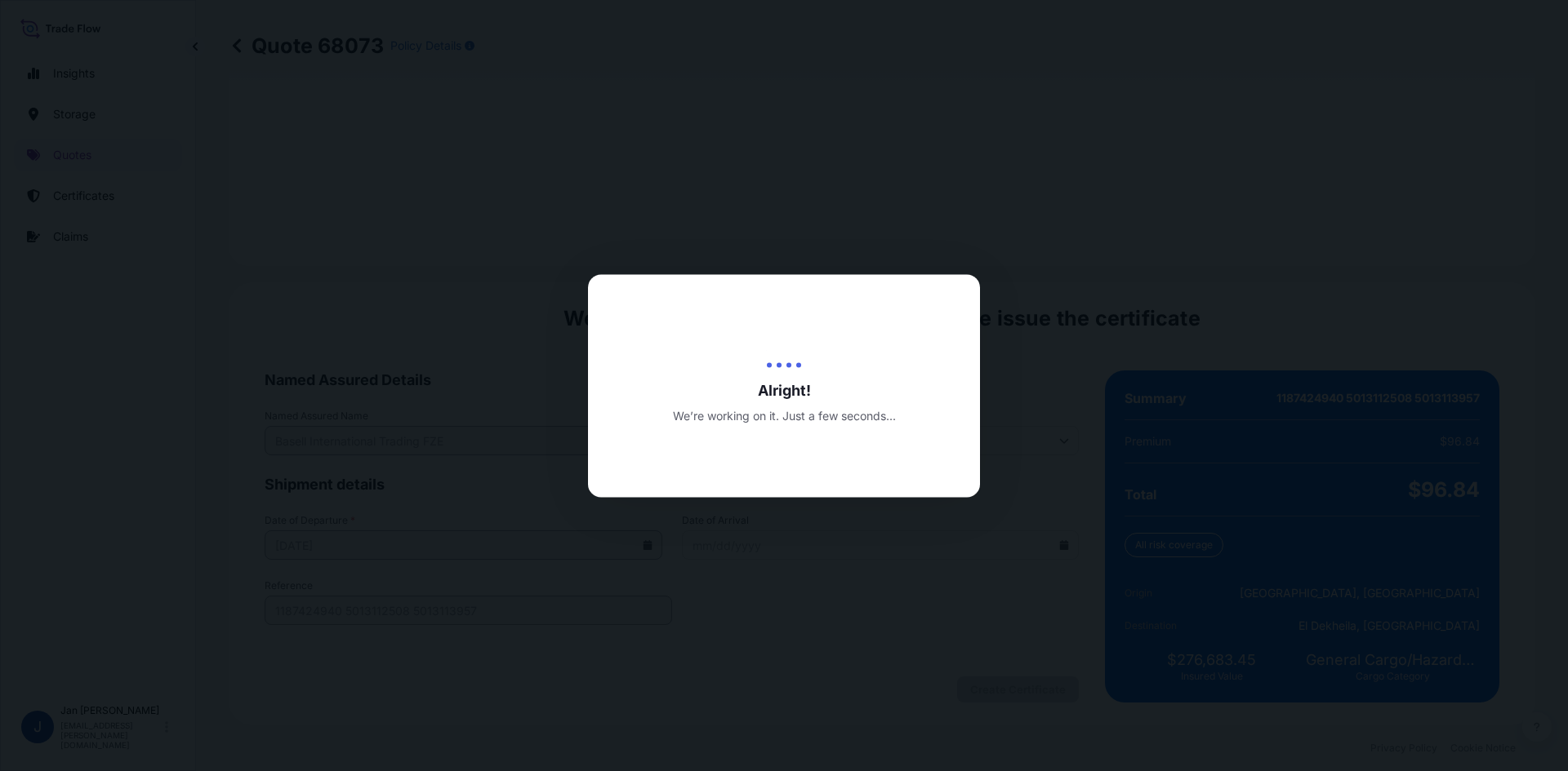
click at [249, 352] on div at bounding box center [784, 386] width 1568 height 771
click at [613, 393] on span "Alright!" at bounding box center [784, 390] width 392 height 20
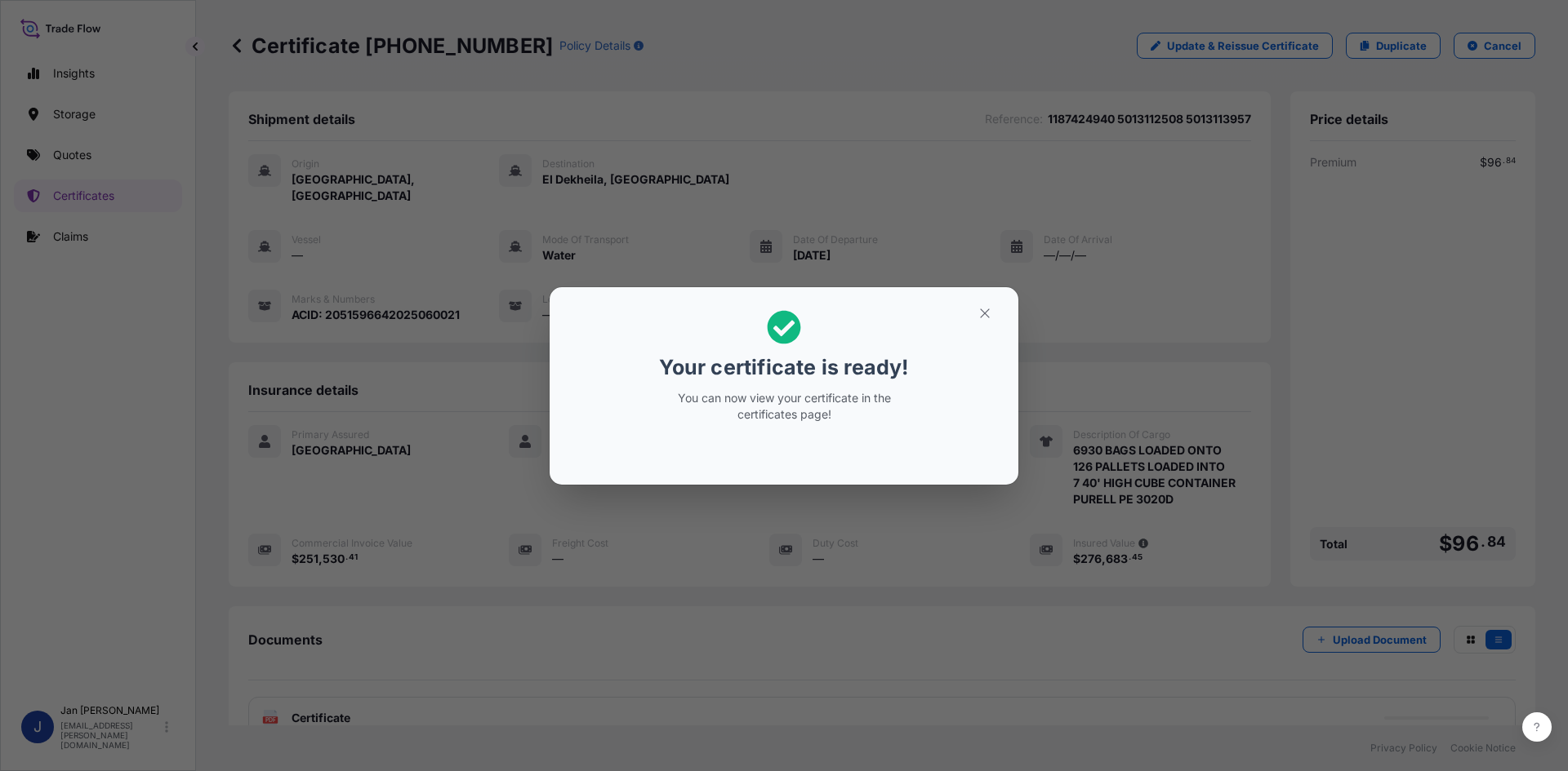
click at [520, 346] on div "Your certificate is ready! You can now view your certificate in the certificate…" at bounding box center [784, 386] width 1568 height 771
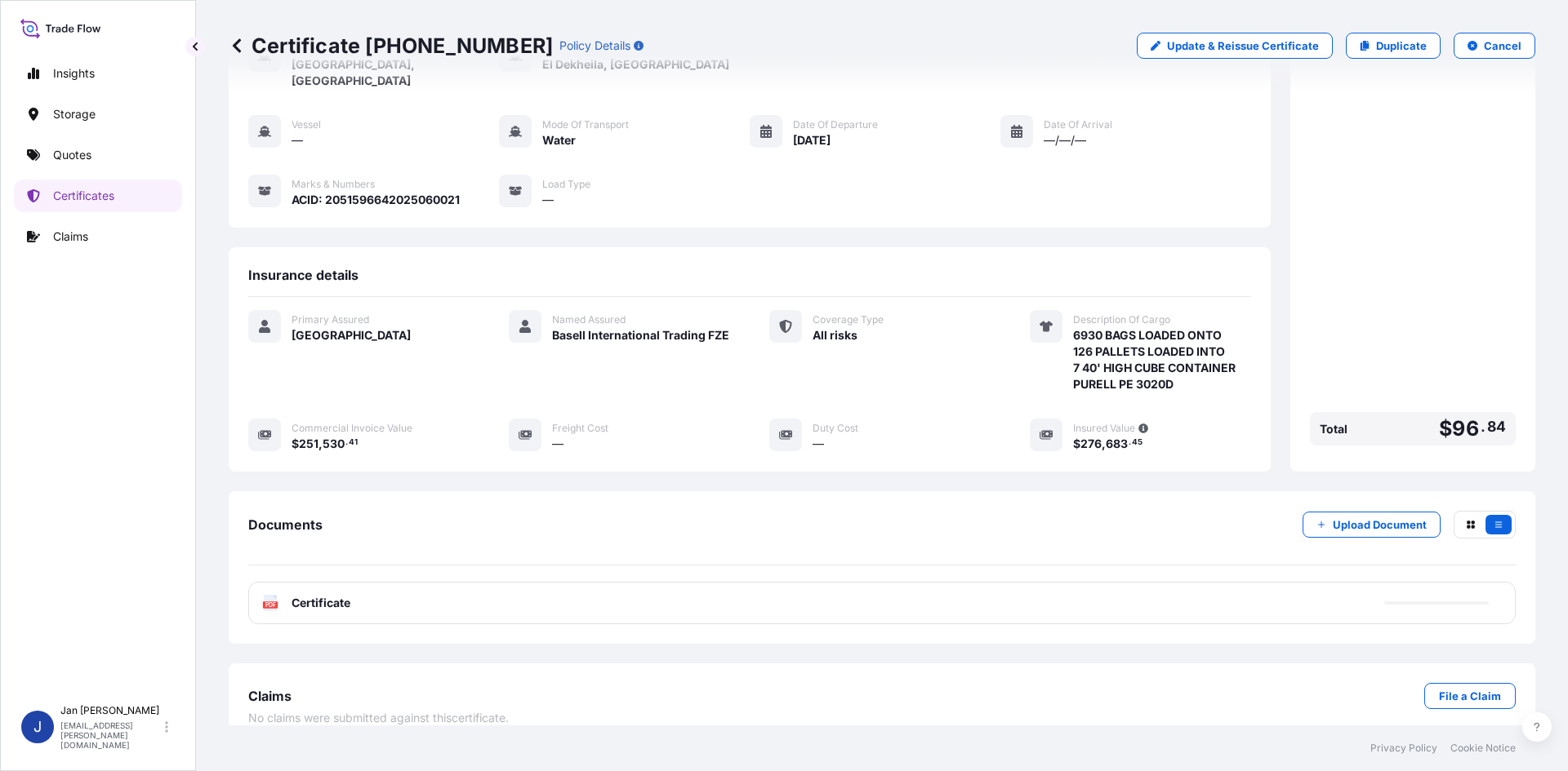
scroll to position [119, 0]
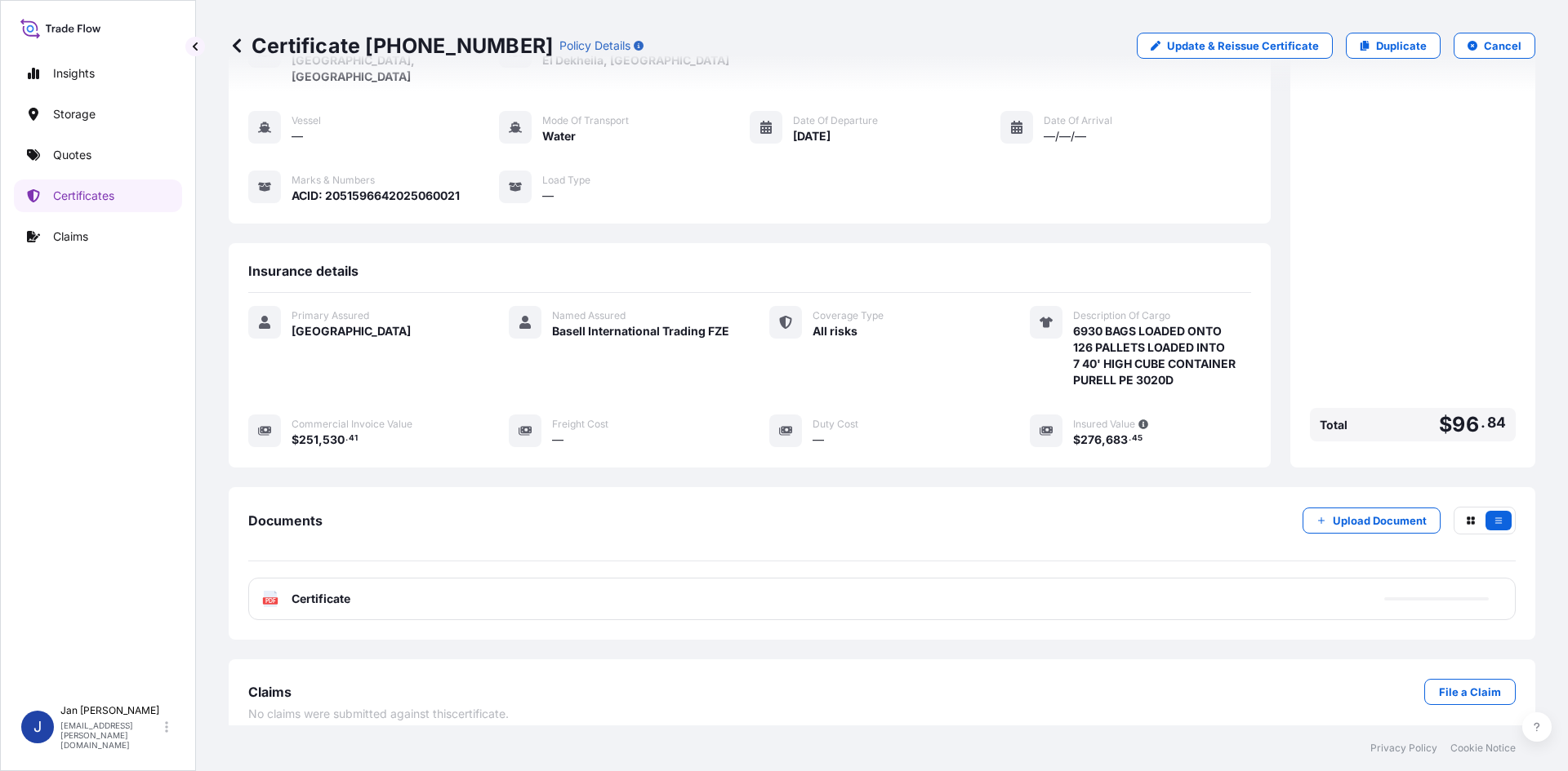
click at [445, 585] on div "PDF Certificate" at bounding box center [882, 599] width 1268 height 42
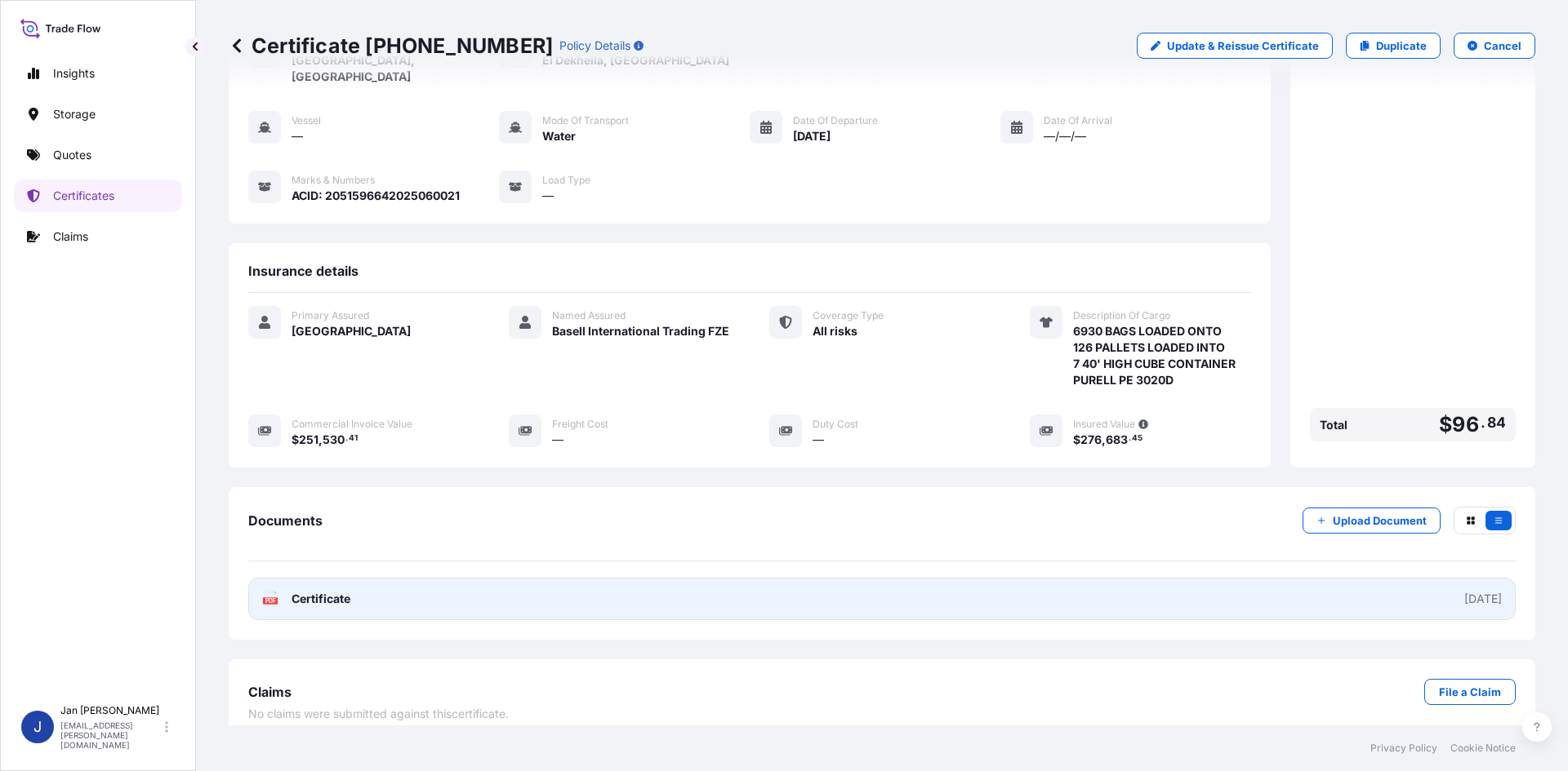
click at [403, 589] on link "PDF Certificate [DATE]" at bounding box center [882, 599] width 1268 height 42
